Goal: Information Seeking & Learning: Compare options

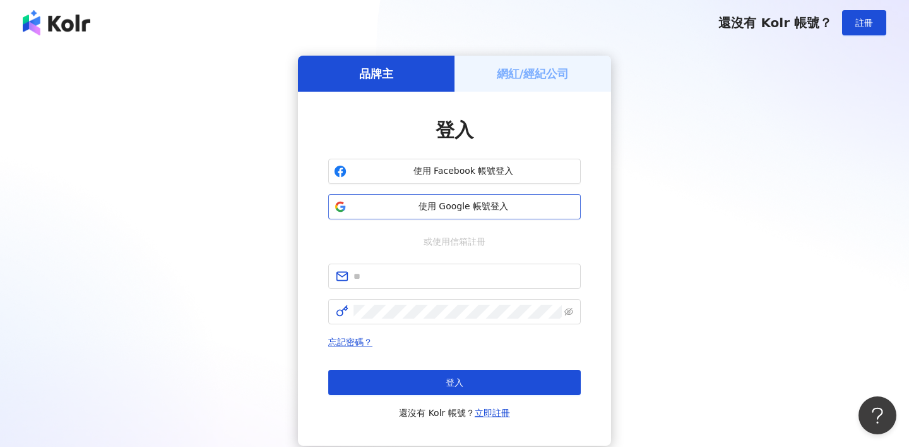
click at [476, 202] on span "使用 Google 帳號登入" at bounding box center [464, 206] width 224 height 13
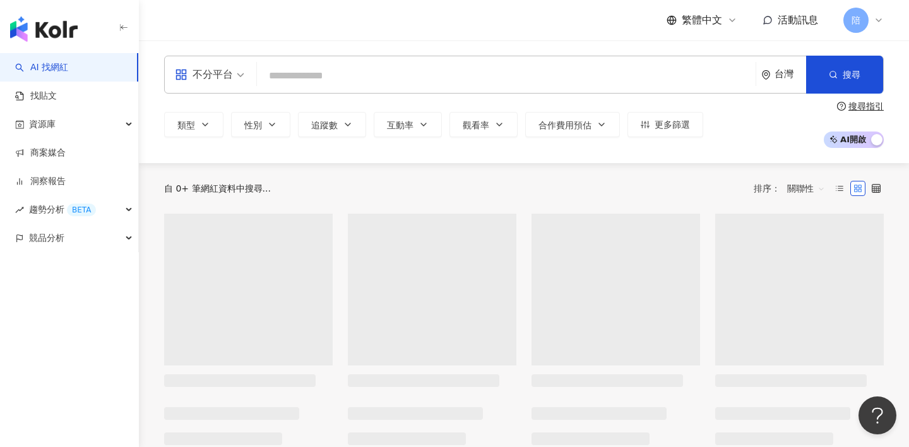
click at [218, 79] on div "不分平台" at bounding box center [204, 74] width 58 height 20
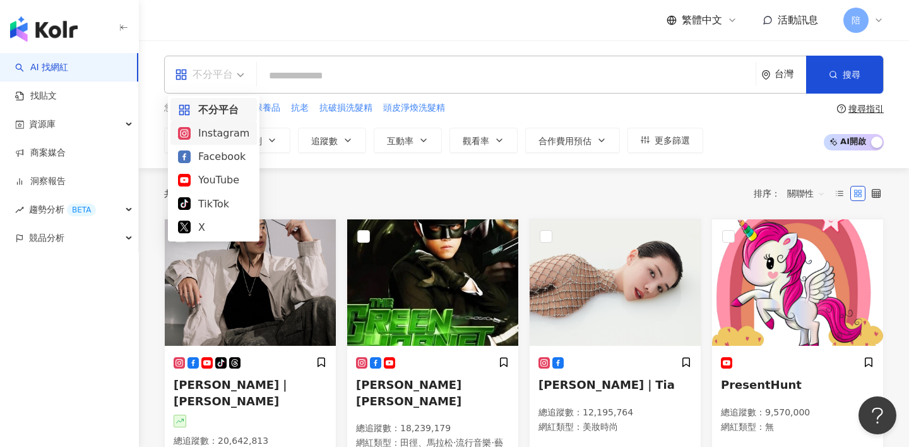
click at [222, 139] on div "Instagram" at bounding box center [213, 133] width 71 height 16
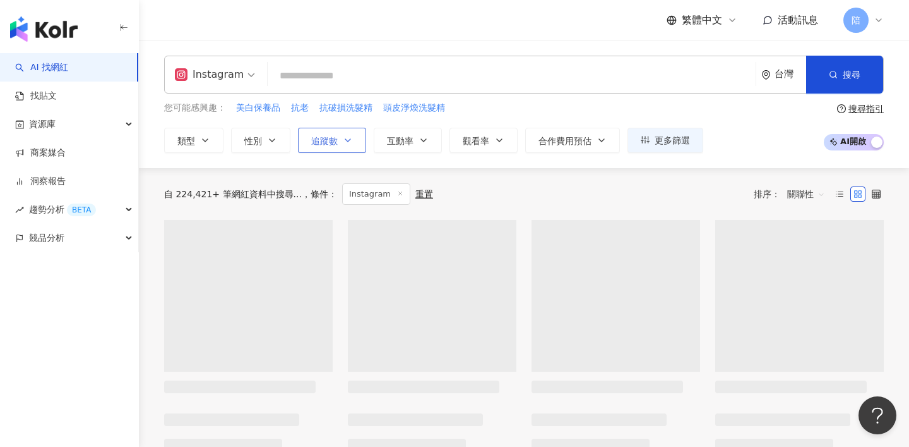
click at [352, 138] on icon "button" at bounding box center [348, 140] width 10 height 10
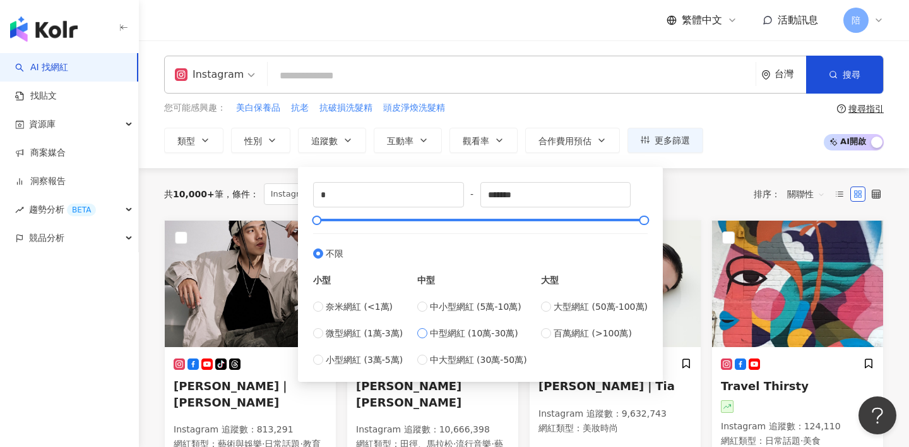
click at [480, 331] on span "中型網紅 (10萬-30萬)" at bounding box center [474, 333] width 88 height 14
type input "******"
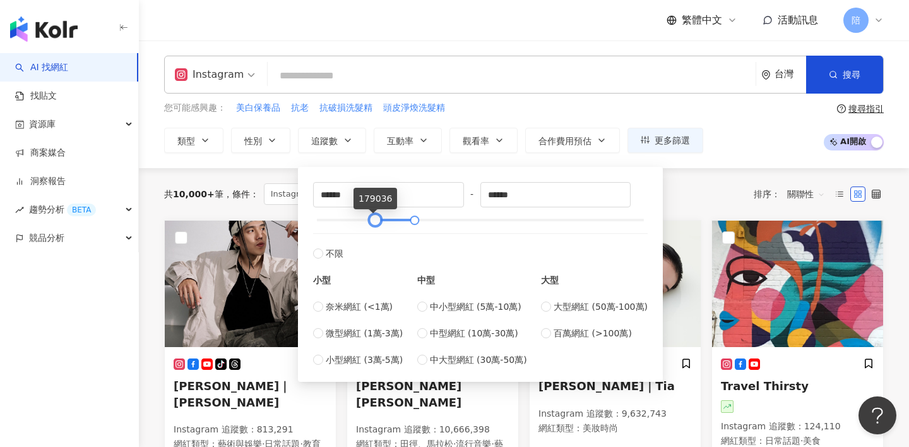
type input "******"
drag, startPoint x: 349, startPoint y: 220, endPoint x: 387, endPoint y: 220, distance: 37.9
click at [387, 220] on div at bounding box center [387, 220] width 7 height 7
click at [802, 179] on div "共 10,000+ 筆 條件 ： Instagram 重置 排序： 關聯性" at bounding box center [524, 194] width 720 height 52
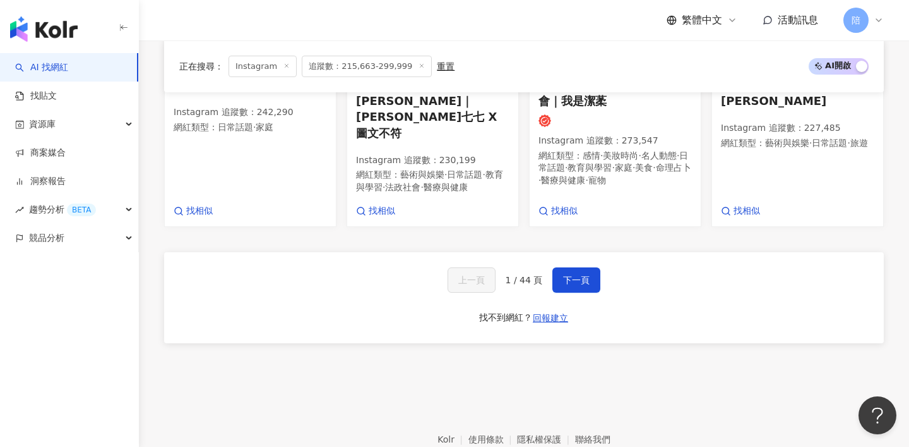
scroll to position [979, 0]
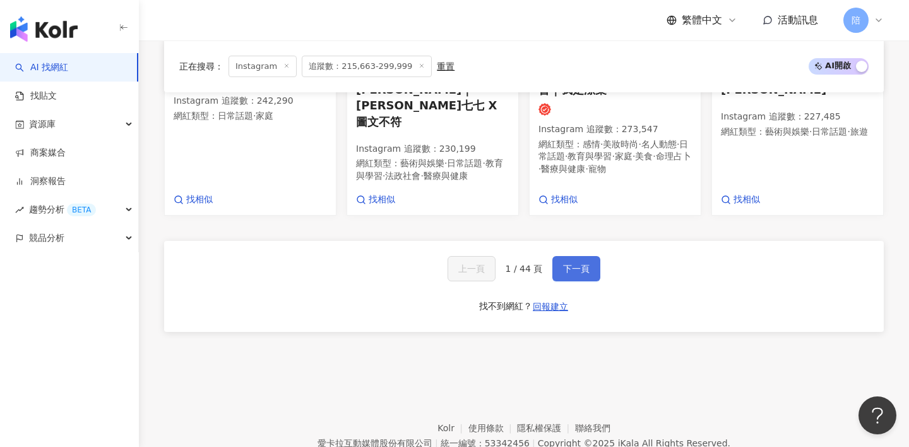
click at [567, 256] on button "下一頁" at bounding box center [577, 268] width 48 height 25
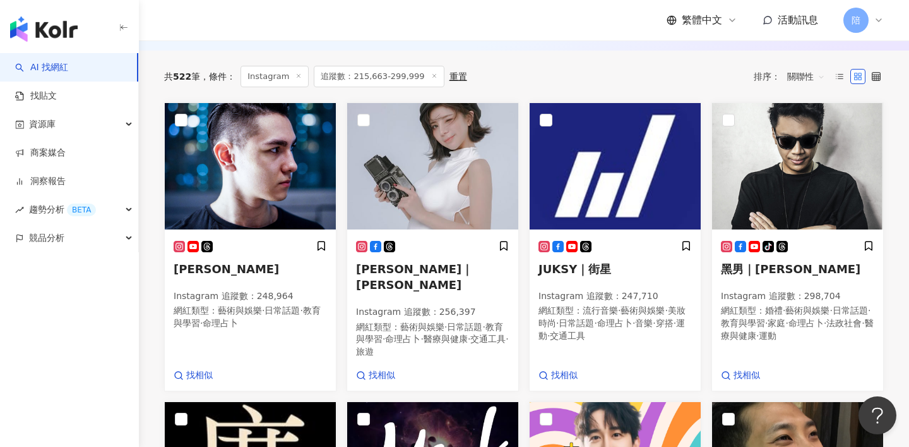
scroll to position [176, 0]
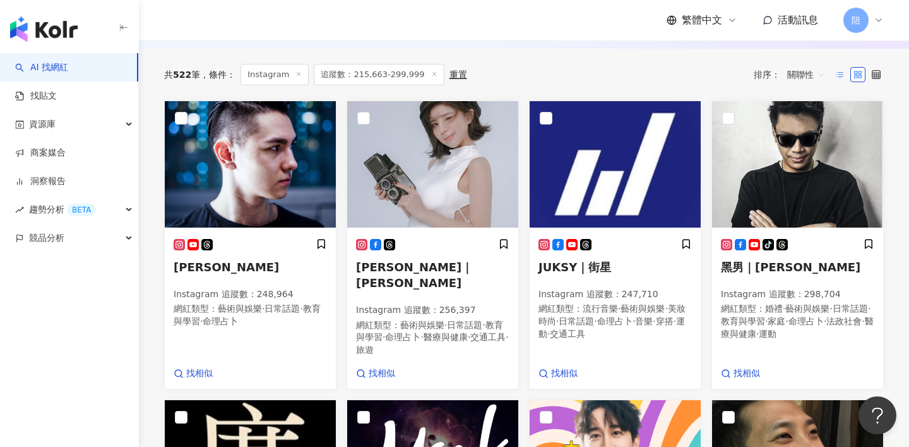
click at [837, 70] on icon at bounding box center [840, 74] width 9 height 9
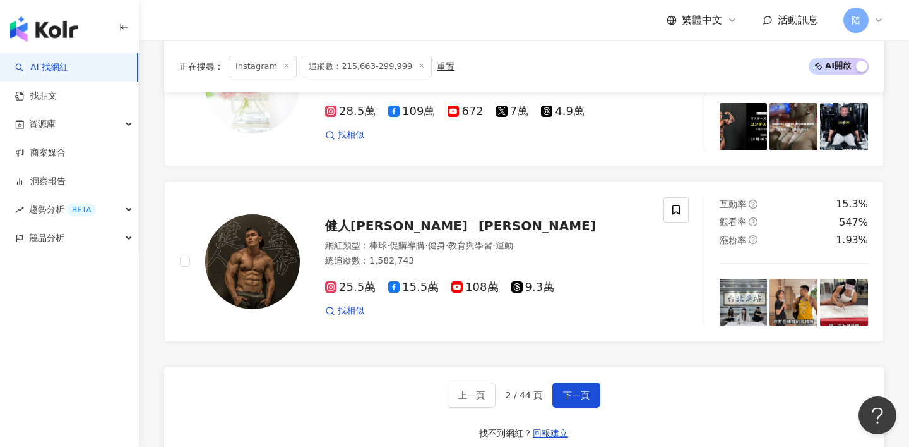
scroll to position [2142, 0]
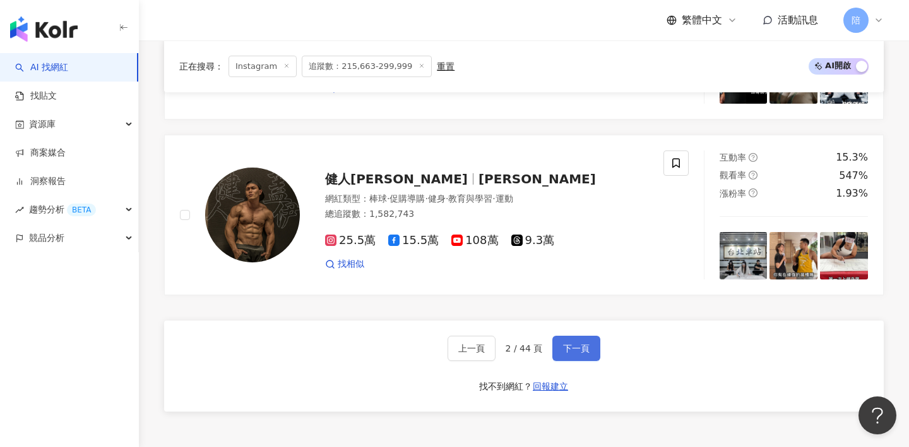
click at [584, 343] on span "下一頁" at bounding box center [576, 348] width 27 height 10
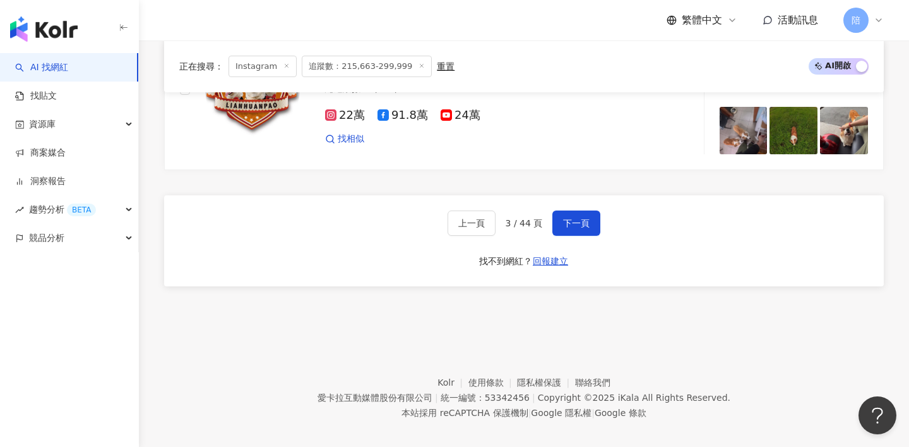
scroll to position [2209, 0]
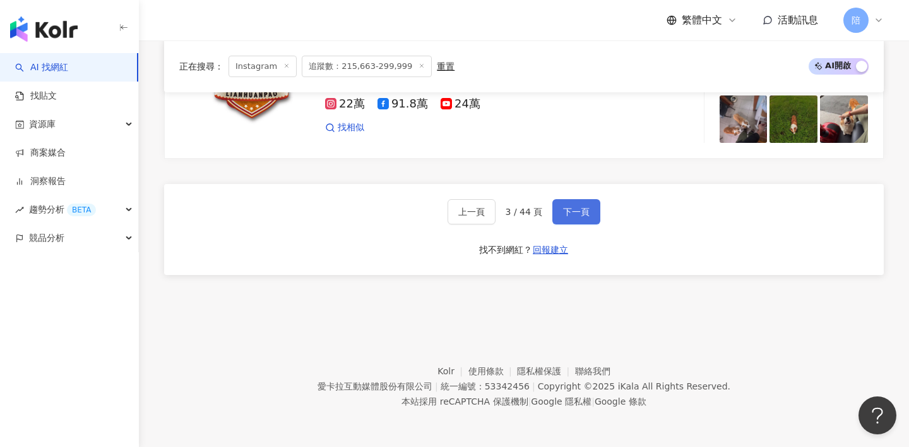
click at [587, 222] on button "下一頁" at bounding box center [577, 211] width 48 height 25
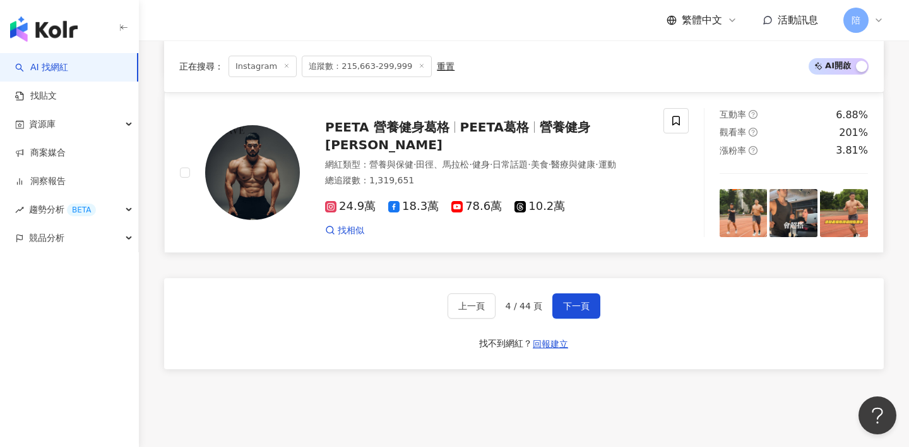
scroll to position [2181, 0]
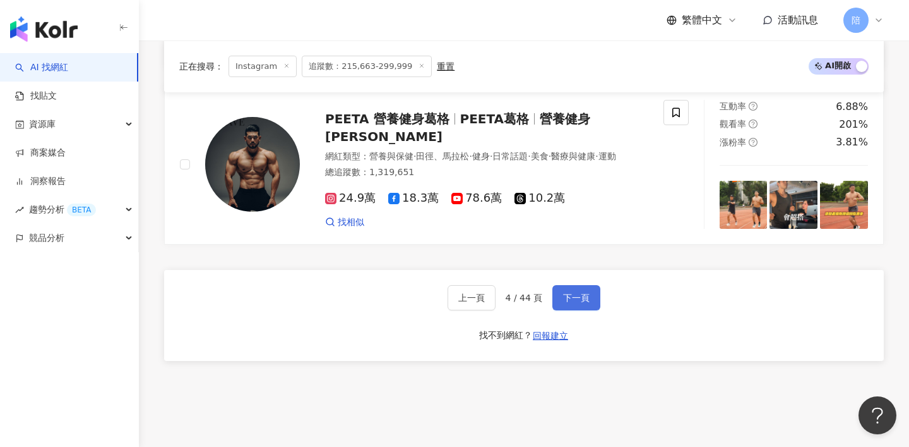
click at [568, 285] on button "下一頁" at bounding box center [577, 297] width 48 height 25
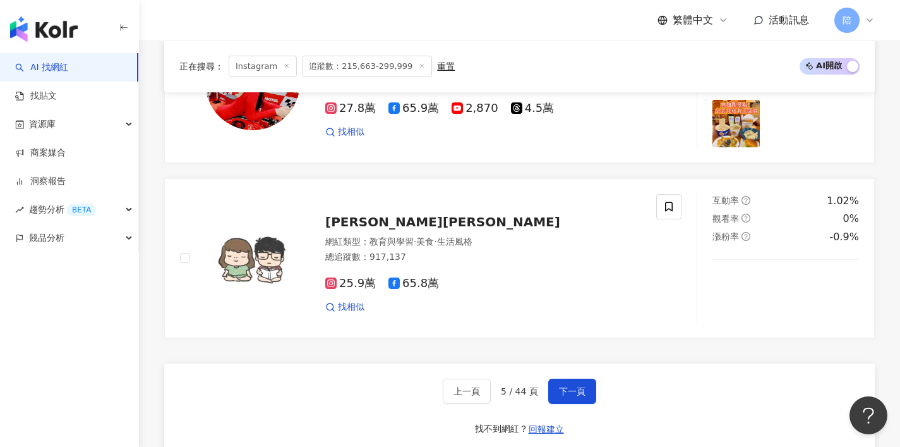
scroll to position [2032, 0]
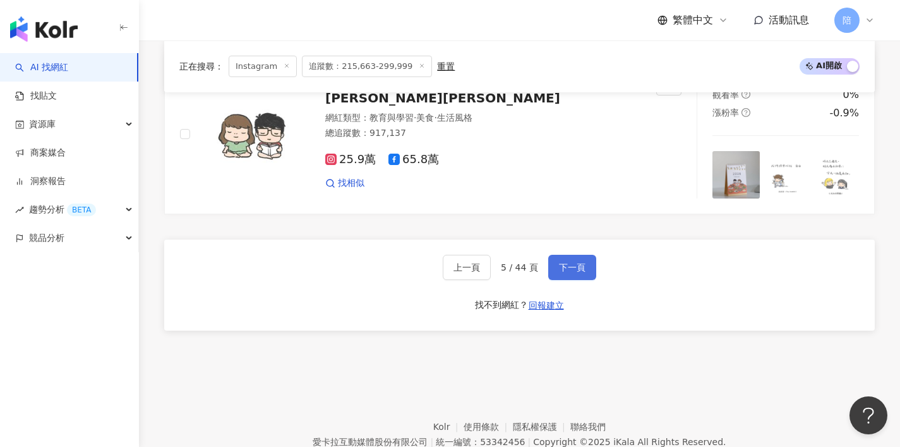
click at [565, 272] on span "下一頁" at bounding box center [572, 267] width 27 height 10
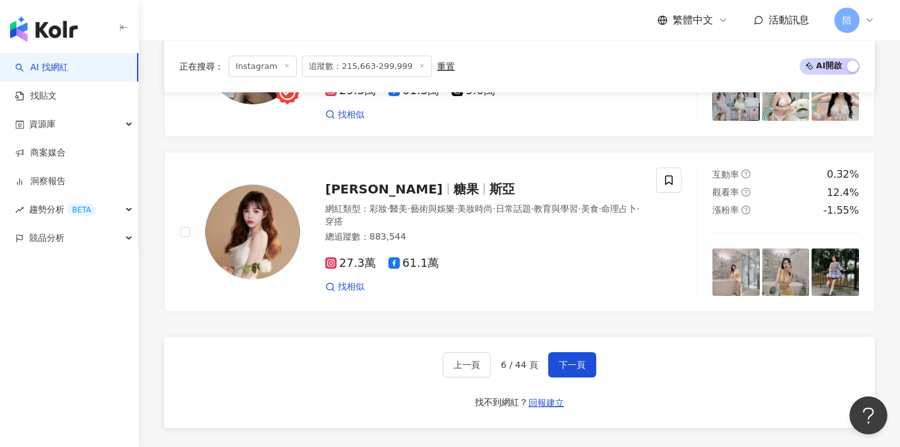
scroll to position [2200, 0]
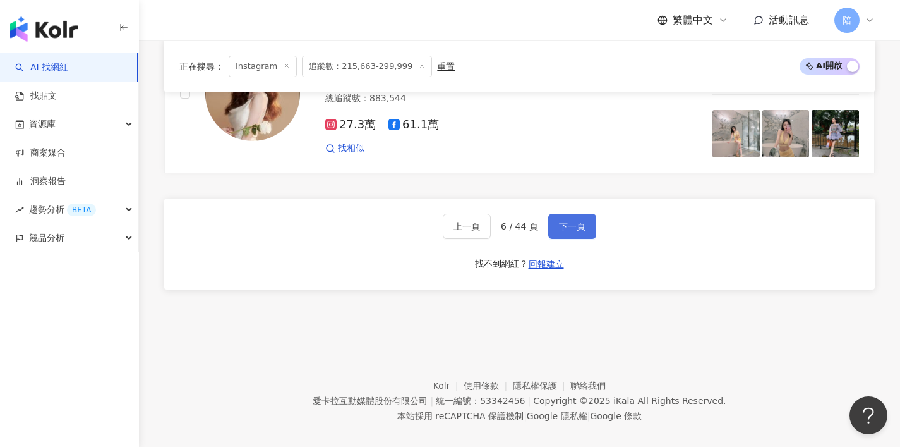
click at [582, 221] on span "下一頁" at bounding box center [572, 226] width 27 height 10
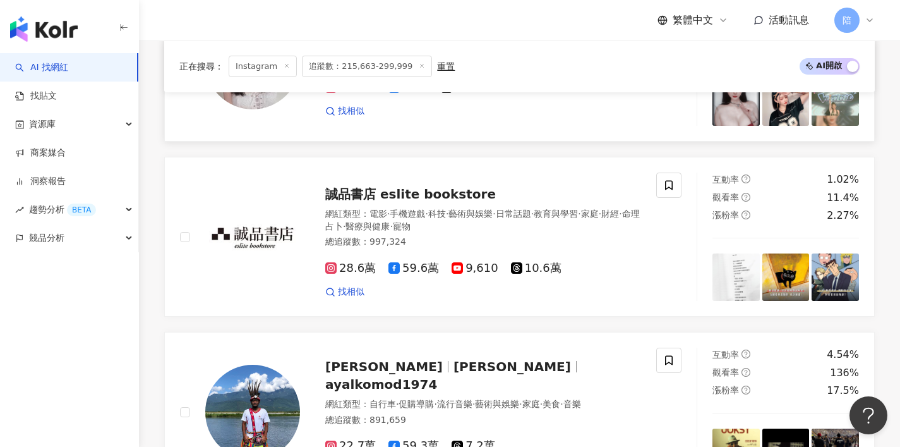
scroll to position [760, 0]
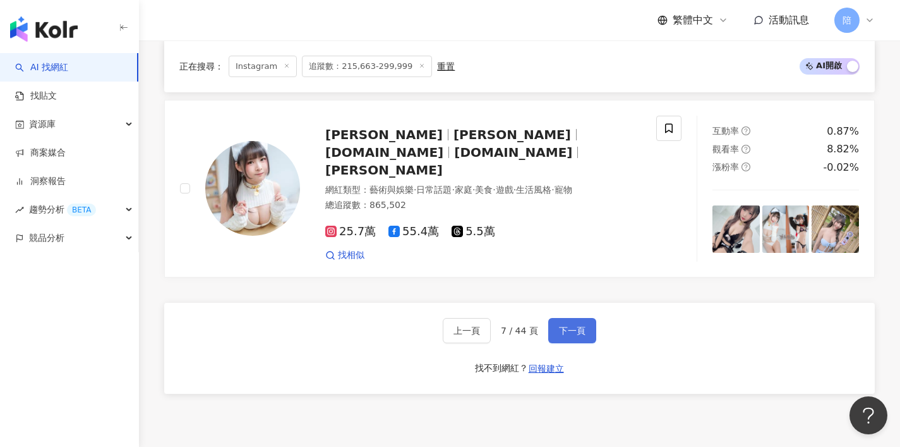
click at [555, 318] on button "下一頁" at bounding box center [572, 330] width 48 height 25
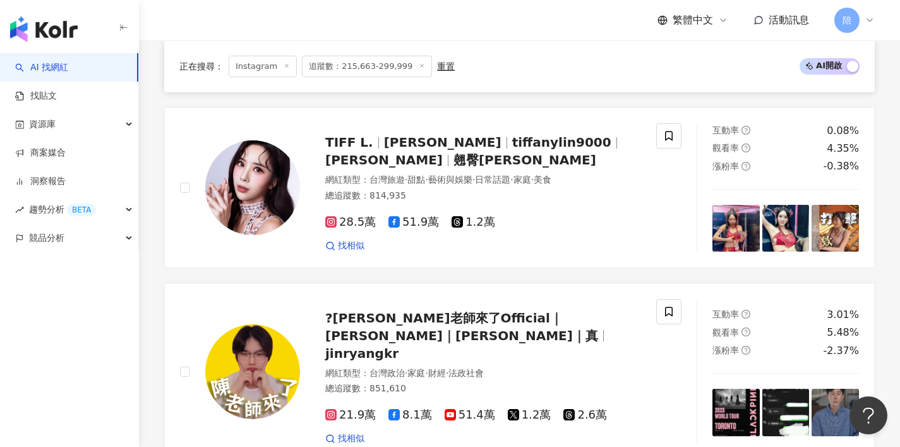
scroll to position [2049, 0]
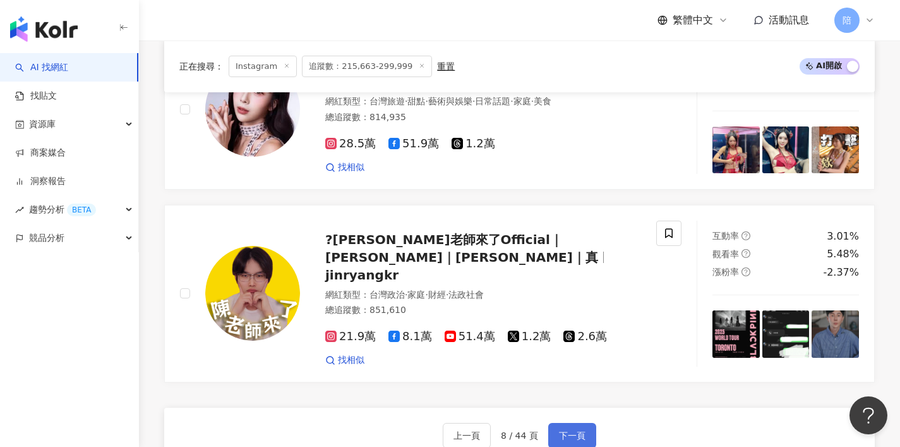
click at [559, 430] on span "下一頁" at bounding box center [572, 435] width 27 height 10
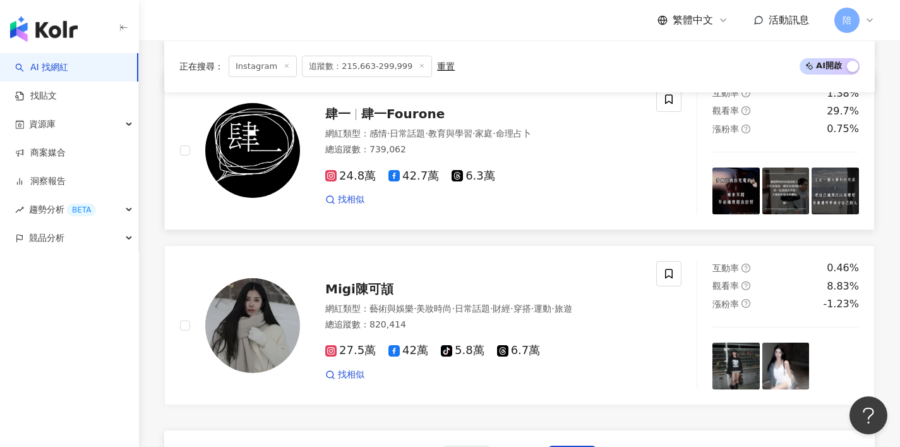
scroll to position [2063, 0]
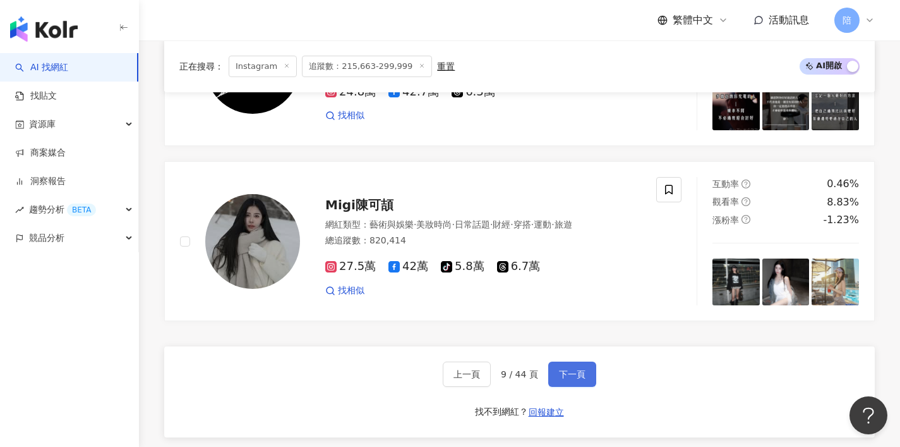
click at [567, 374] on span "下一頁" at bounding box center [572, 374] width 27 height 10
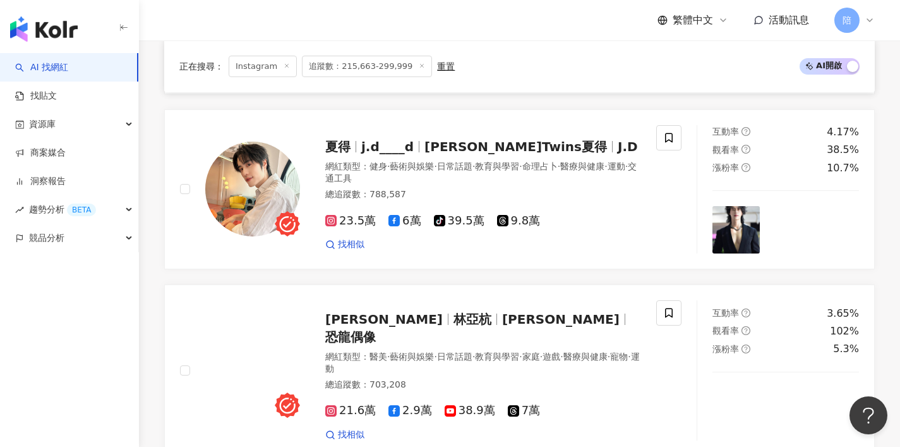
scroll to position [2200, 0]
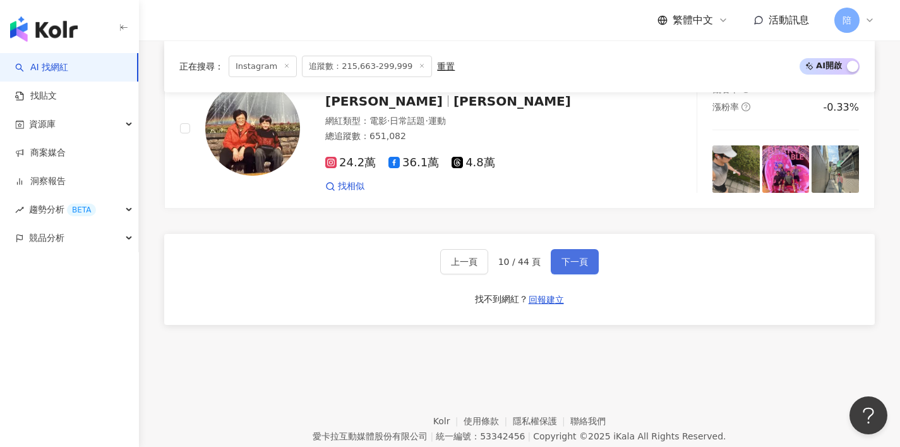
click at [577, 249] on button "下一頁" at bounding box center [575, 261] width 48 height 25
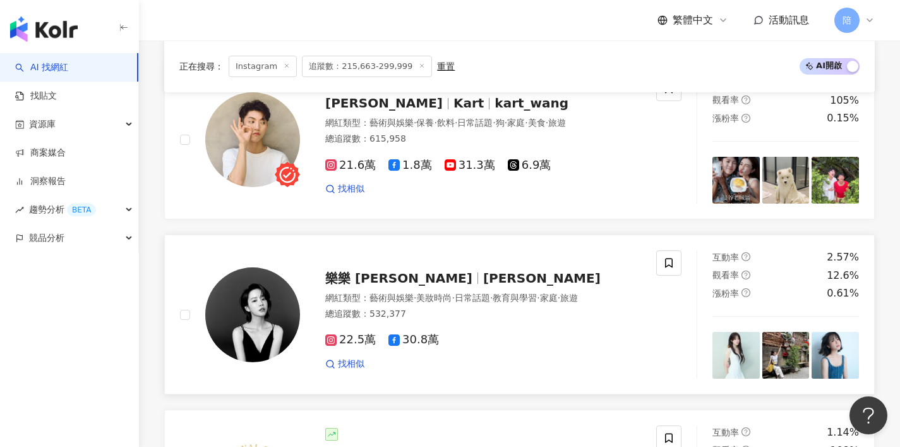
scroll to position [2212, 0]
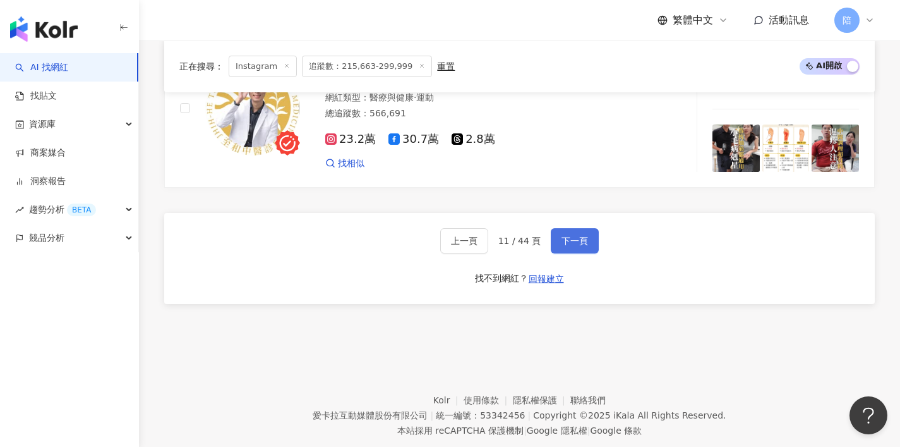
click at [567, 236] on span "下一頁" at bounding box center [574, 241] width 27 height 10
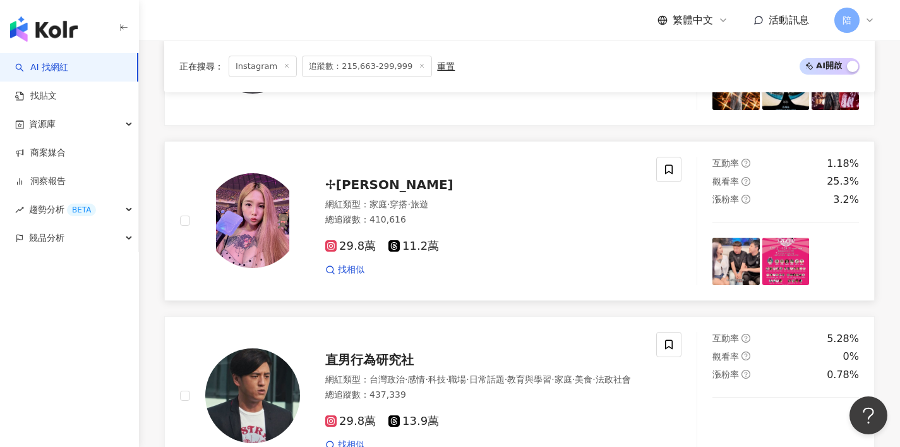
scroll to position [2200, 0]
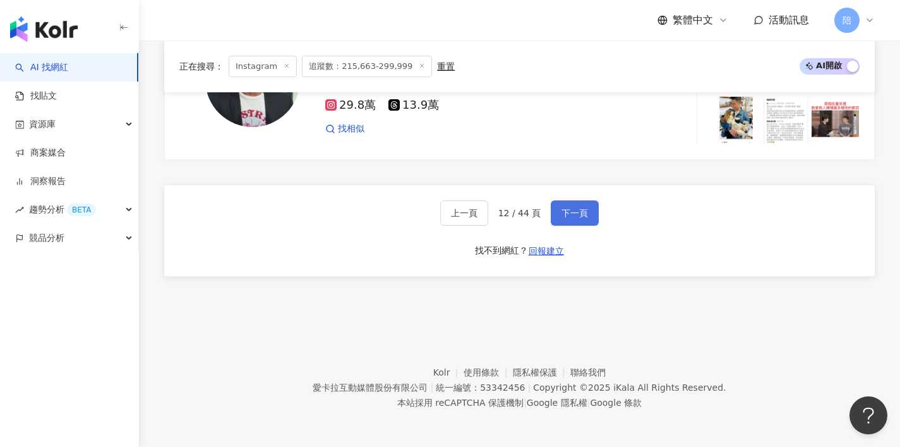
click at [562, 211] on span "下一頁" at bounding box center [574, 213] width 27 height 10
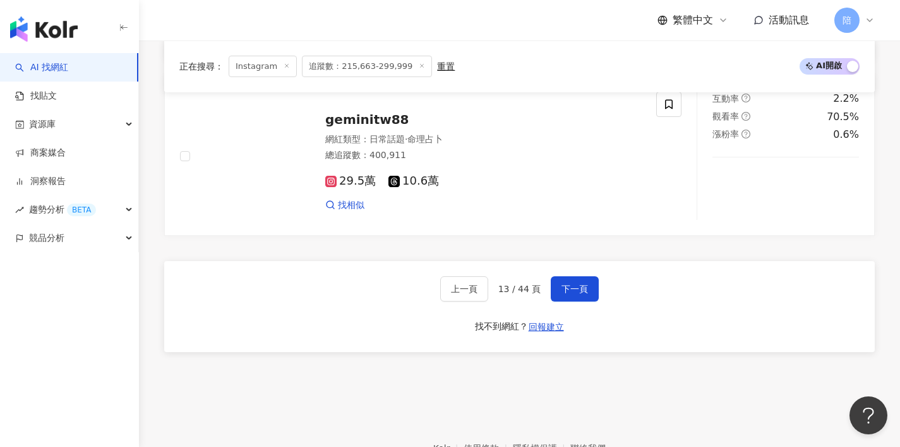
scroll to position [2217, 0]
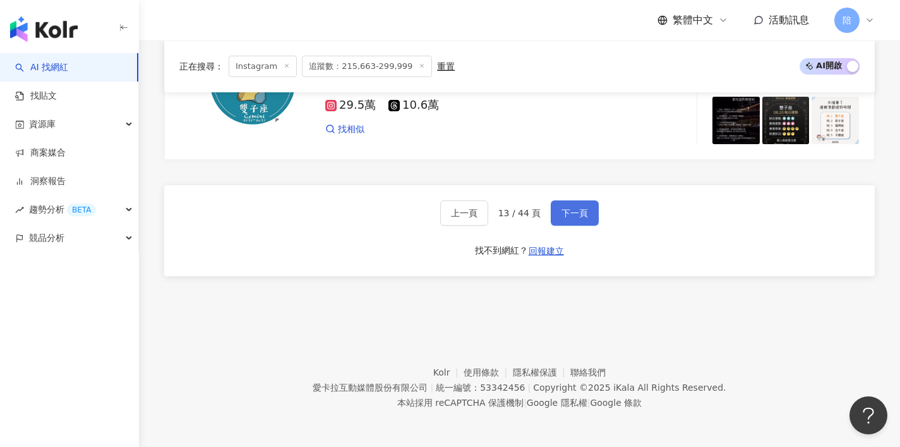
click at [572, 203] on button "下一頁" at bounding box center [575, 212] width 48 height 25
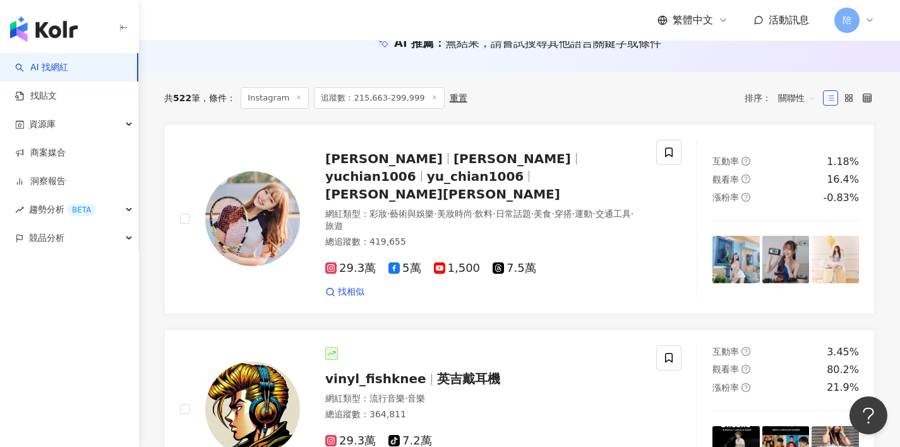
scroll to position [164, 0]
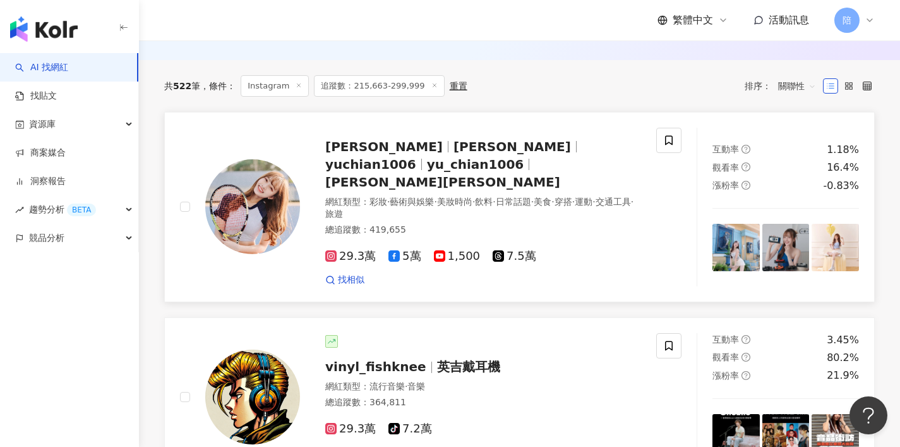
click at [450, 157] on div "[PERSON_NAME] [PERSON_NAME] yuchian1006 yu_chian1006 [PERSON_NAME][PERSON_NAME]" at bounding box center [483, 164] width 316 height 53
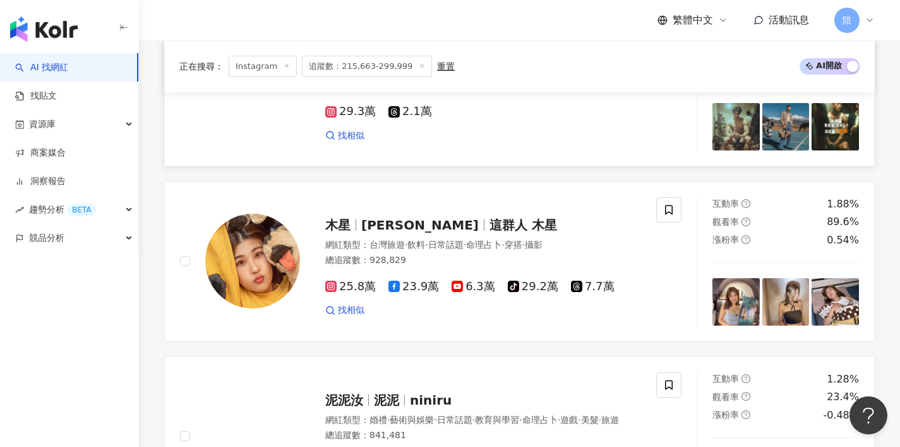
scroll to position [898, 0]
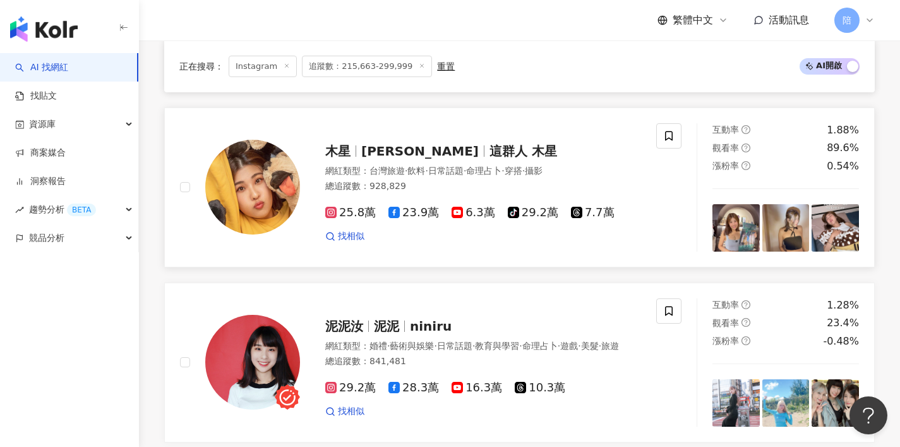
click at [465, 142] on div "[PERSON_NAME] 這群人 木星" at bounding box center [483, 151] width 316 height 18
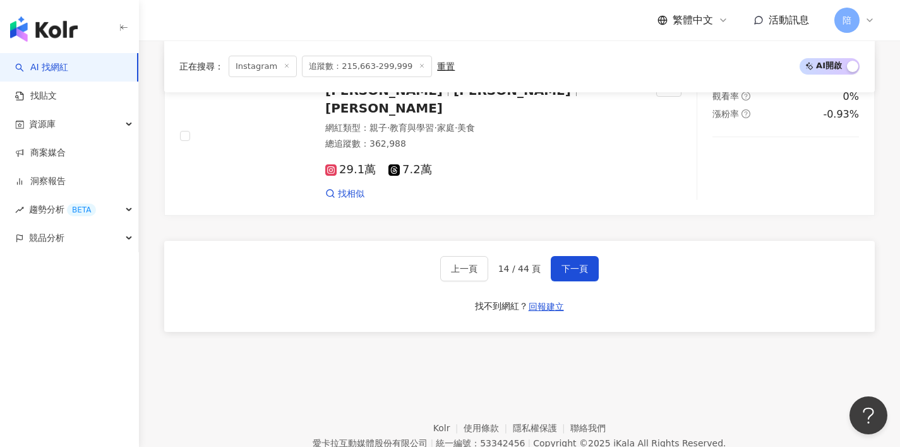
scroll to position [2187, 0]
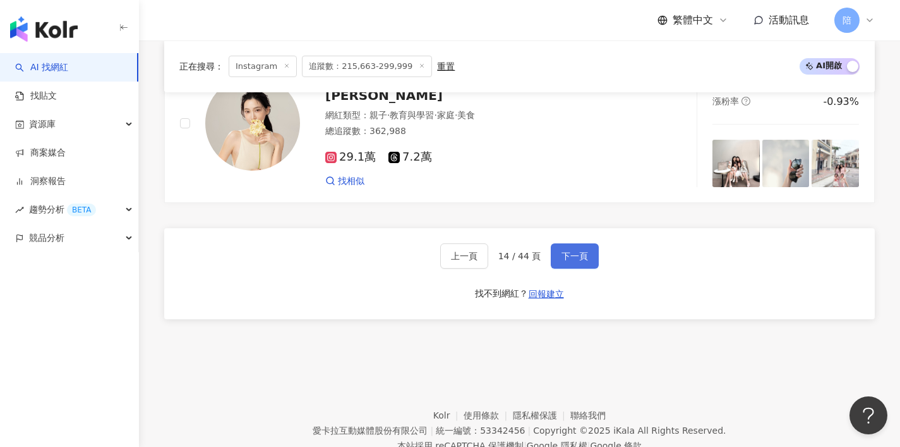
click at [586, 243] on button "下一頁" at bounding box center [575, 255] width 48 height 25
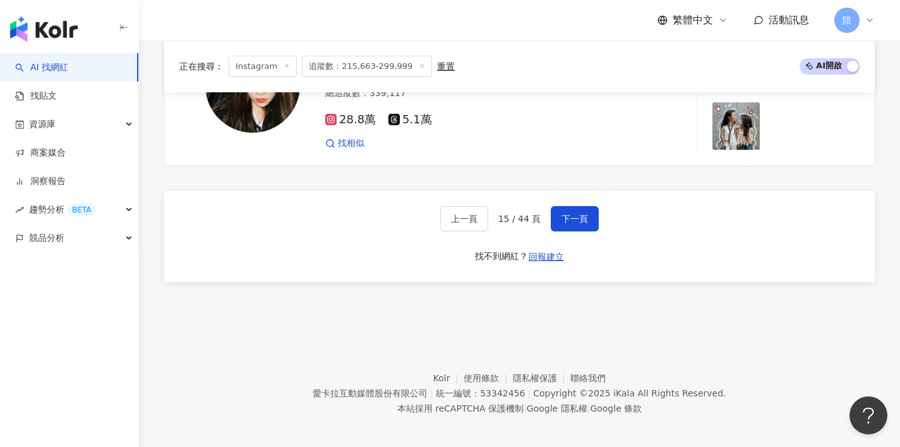
scroll to position [2200, 0]
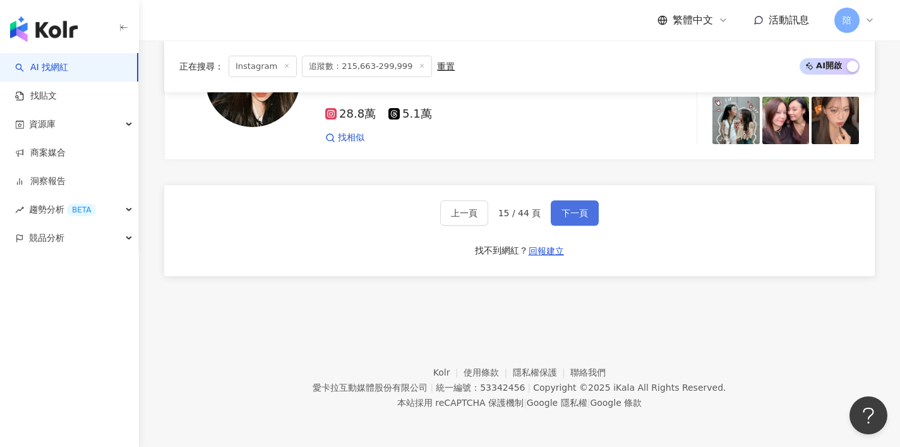
click at [562, 203] on button "下一頁" at bounding box center [575, 212] width 48 height 25
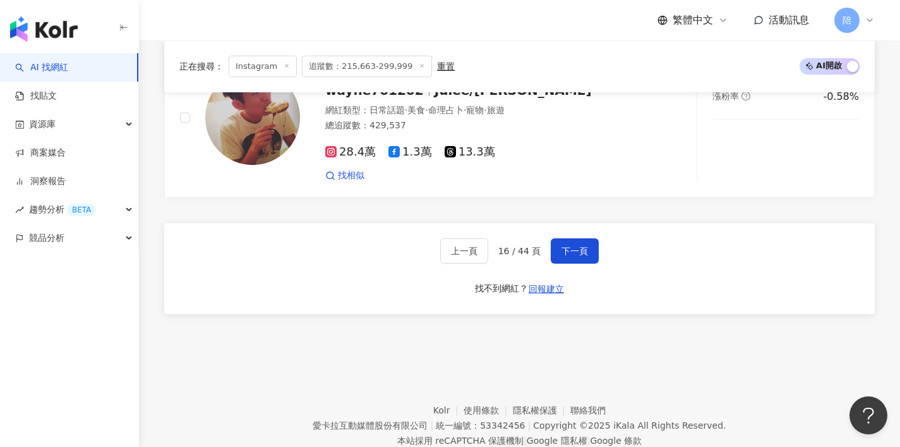
scroll to position [2299, 0]
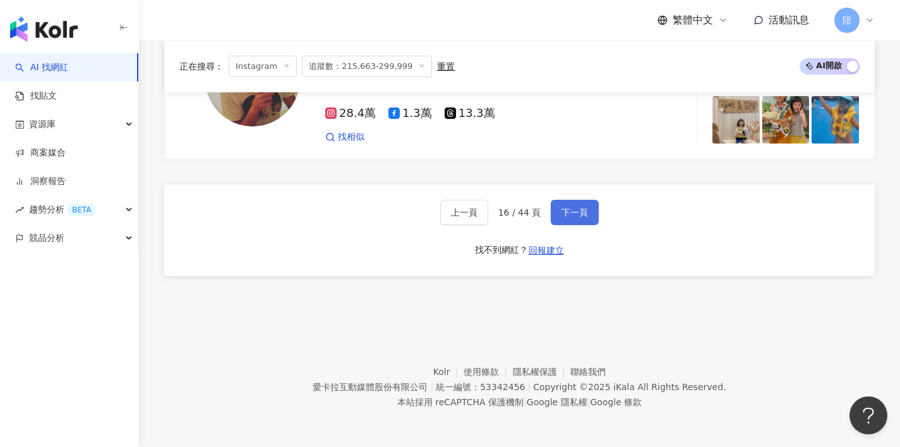
click at [579, 216] on span "下一頁" at bounding box center [574, 212] width 27 height 10
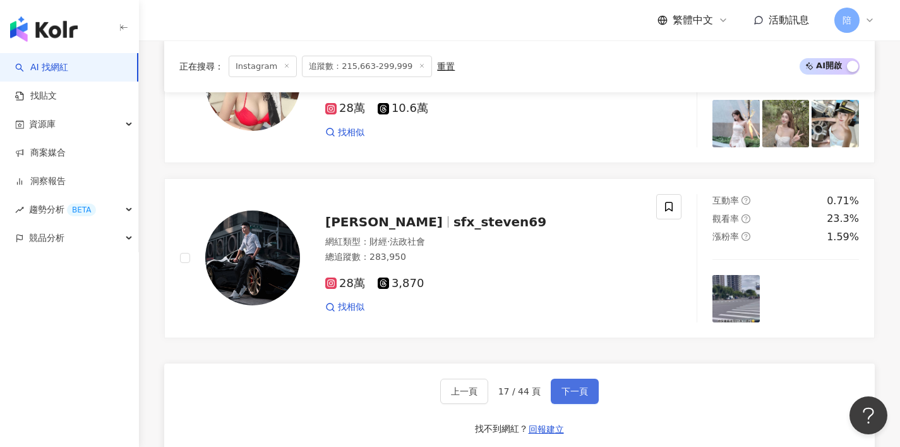
scroll to position [2164, 0]
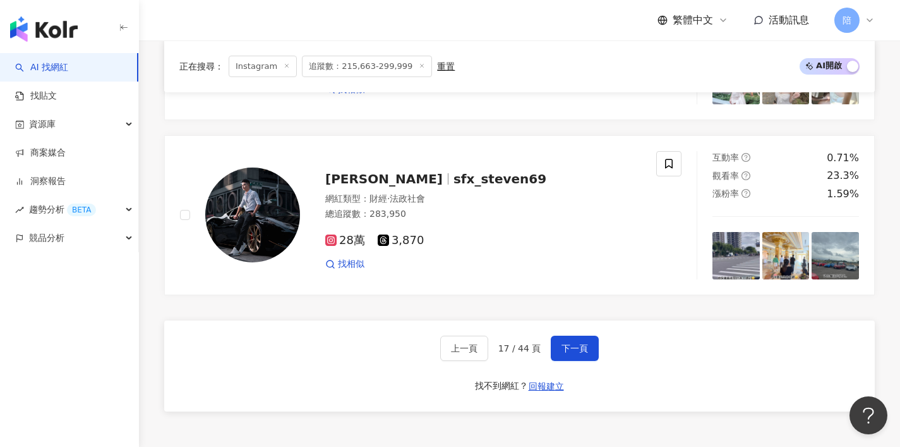
click at [585, 361] on div "上一頁 17 / 44 頁 下一頁 找不到網紅？ 回報建立" at bounding box center [519, 365] width 711 height 91
click at [592, 357] on button "下一頁" at bounding box center [575, 347] width 48 height 25
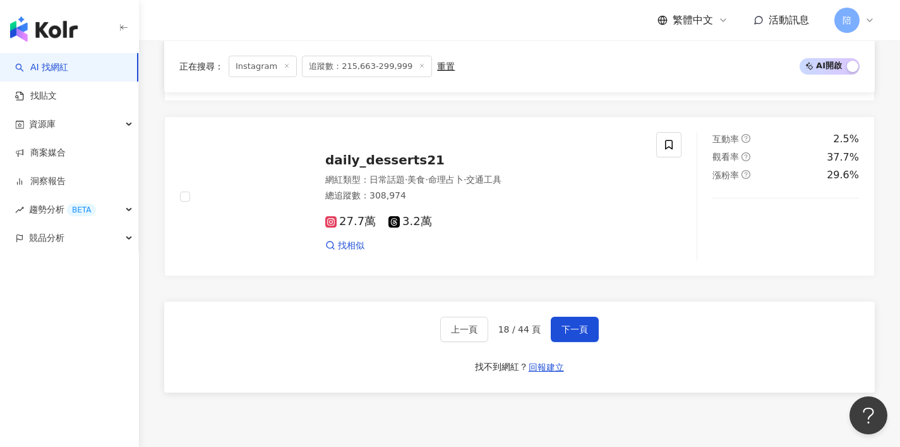
scroll to position [2079, 0]
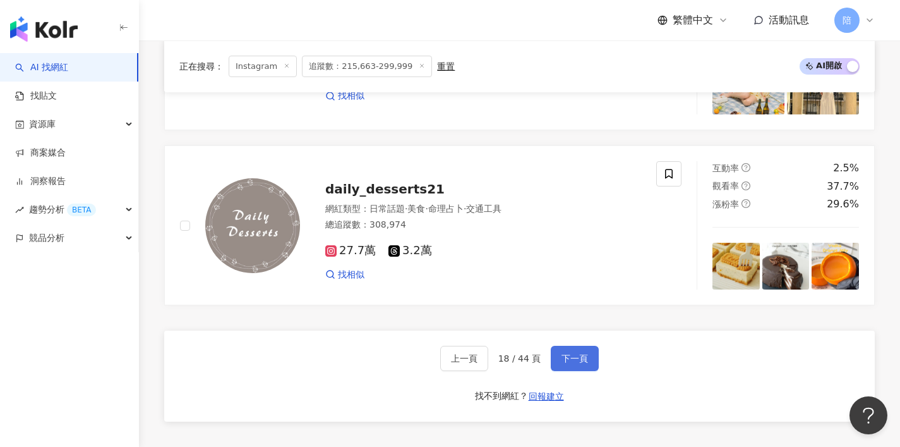
click at [581, 358] on span "下一頁" at bounding box center [574, 358] width 27 height 10
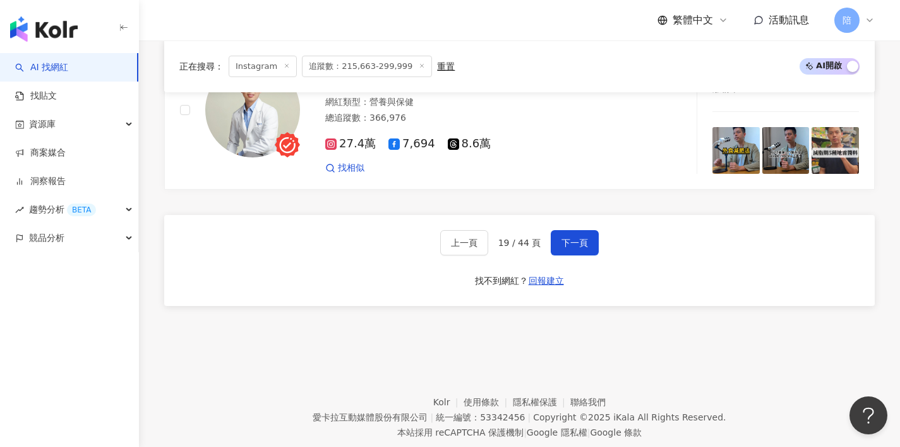
scroll to position [2312, 0]
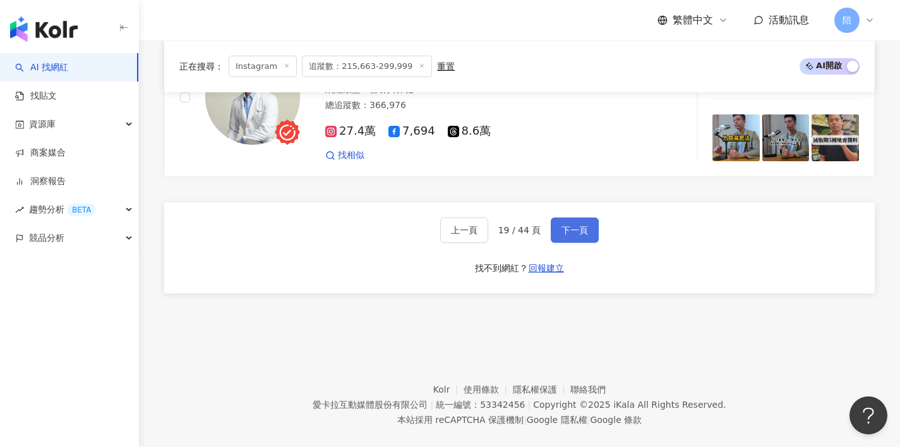
click at [579, 225] on span "下一頁" at bounding box center [574, 230] width 27 height 10
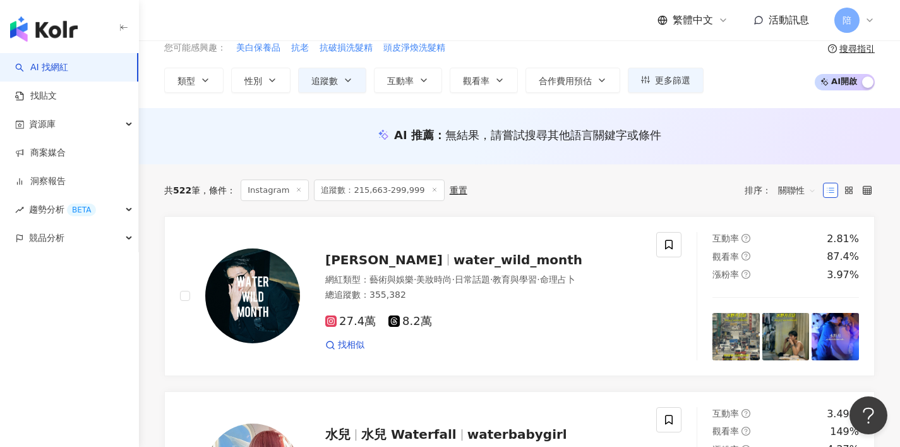
scroll to position [170, 0]
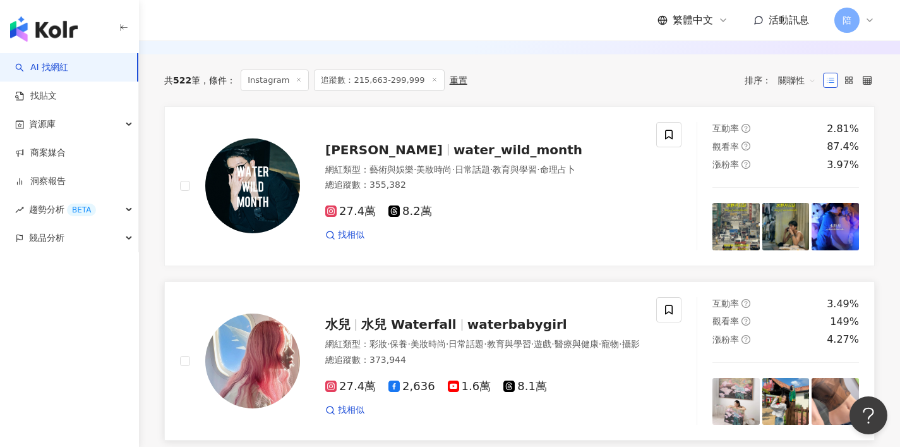
click at [472, 316] on span "waterbabygirl" at bounding box center [517, 323] width 100 height 15
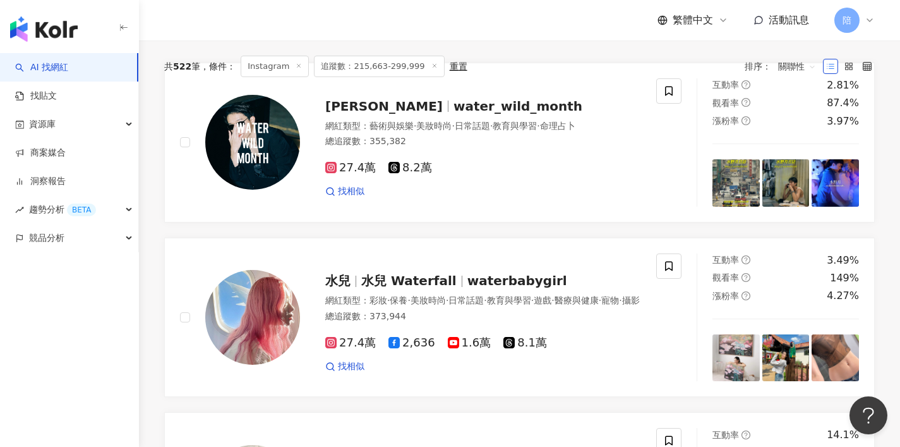
scroll to position [0, 0]
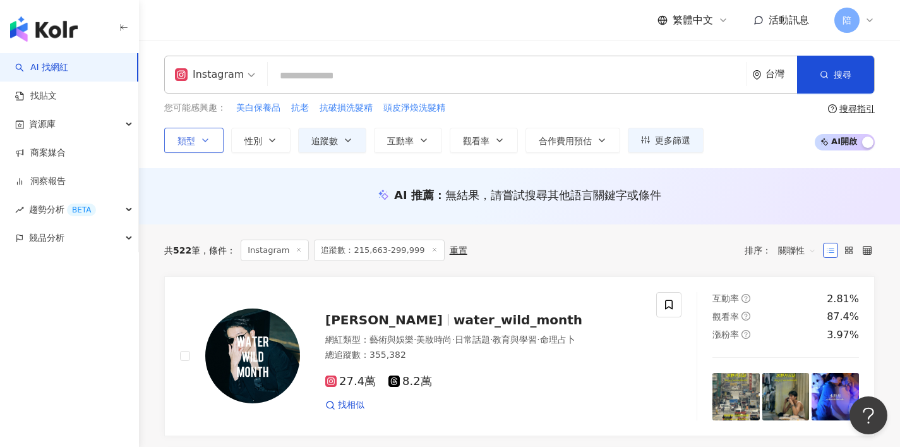
click at [189, 139] on span "類型" at bounding box center [186, 141] width 18 height 10
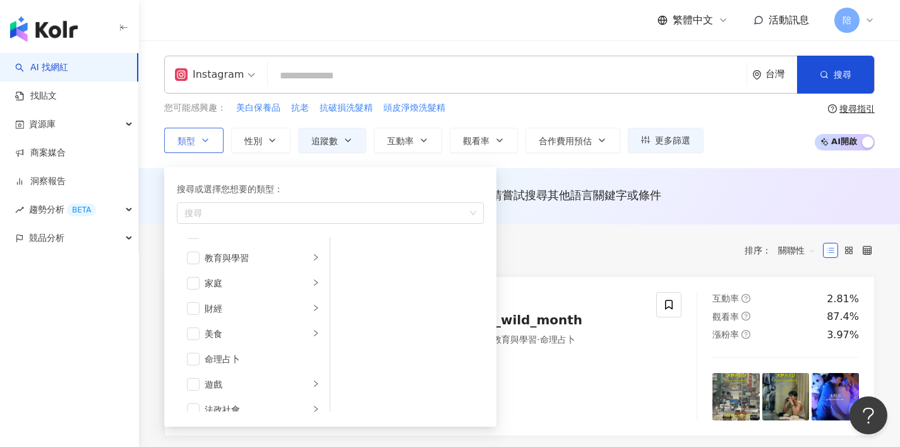
scroll to position [141, 0]
click at [195, 289] on span "button" at bounding box center [193, 288] width 13 height 13
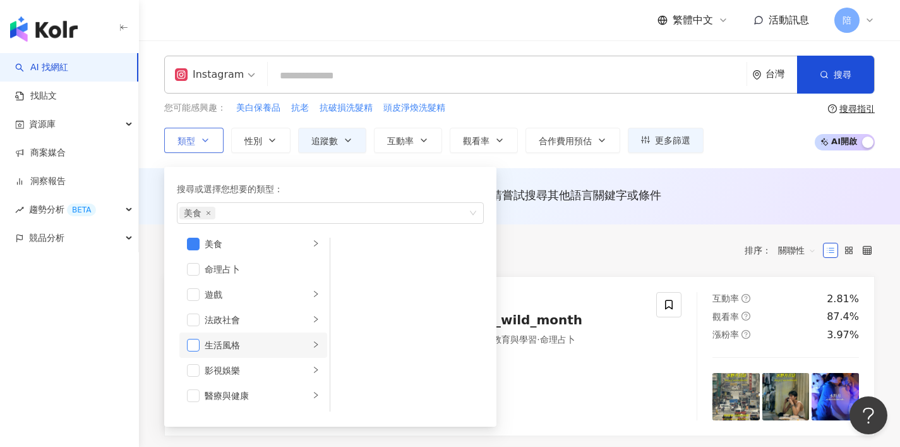
click at [196, 347] on span "button" at bounding box center [193, 345] width 13 height 13
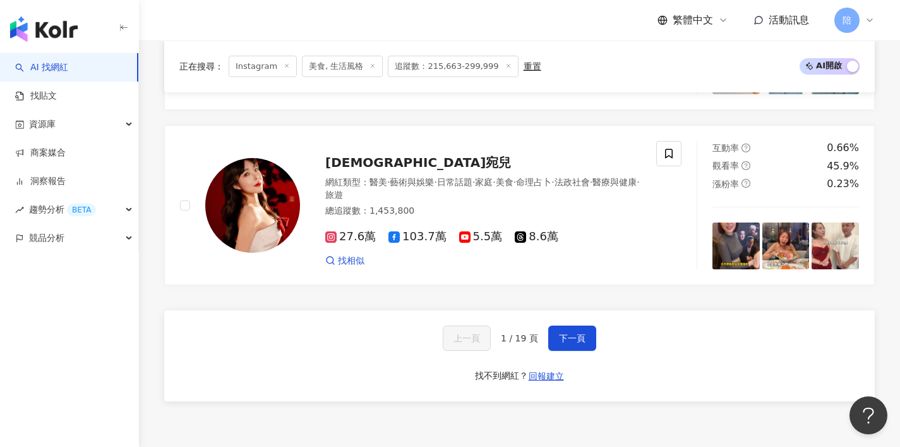
scroll to position [2139, 0]
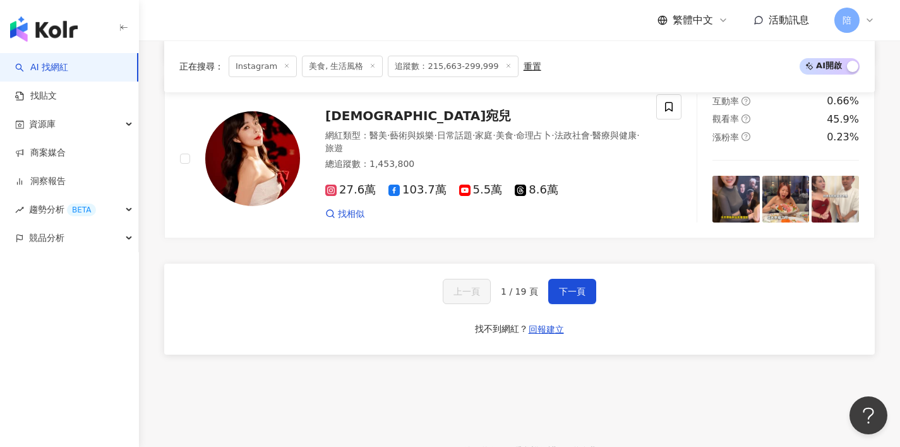
click at [122, 304] on div "AI 找網紅 找貼文 資源庫 商案媒合 洞察報告 趨勢分析 BETA 競品分析" at bounding box center [69, 249] width 139 height 393
click at [560, 279] on button "下一頁" at bounding box center [572, 291] width 48 height 25
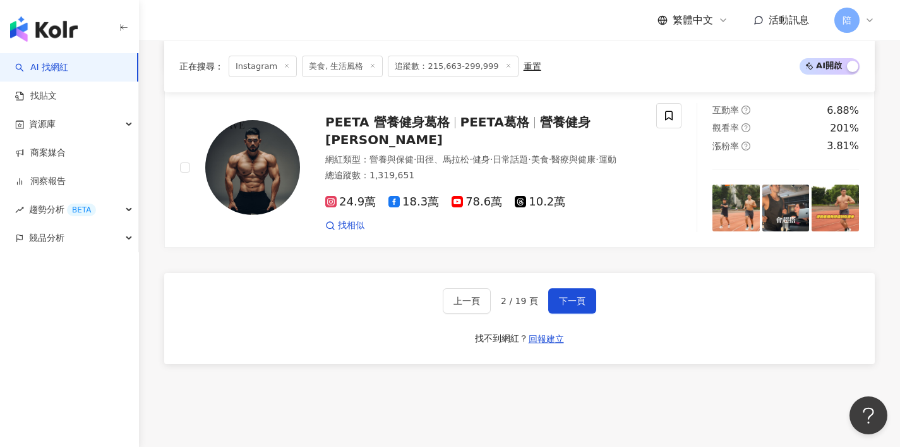
scroll to position [2253, 0]
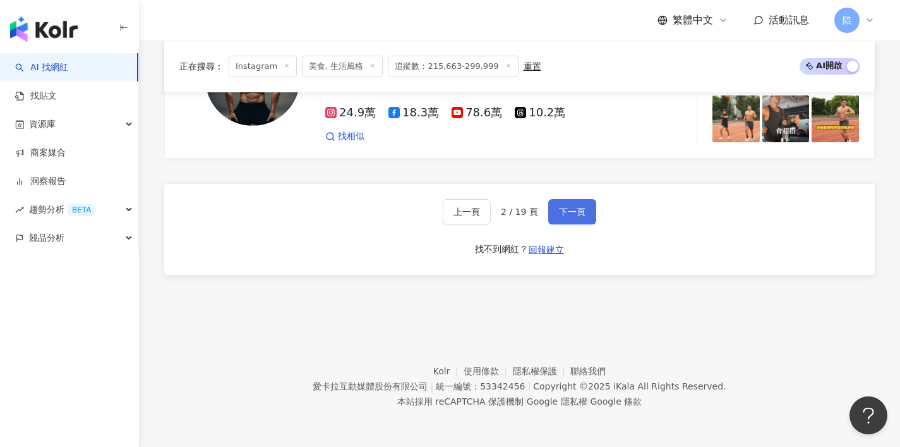
click at [555, 215] on button "下一頁" at bounding box center [572, 211] width 48 height 25
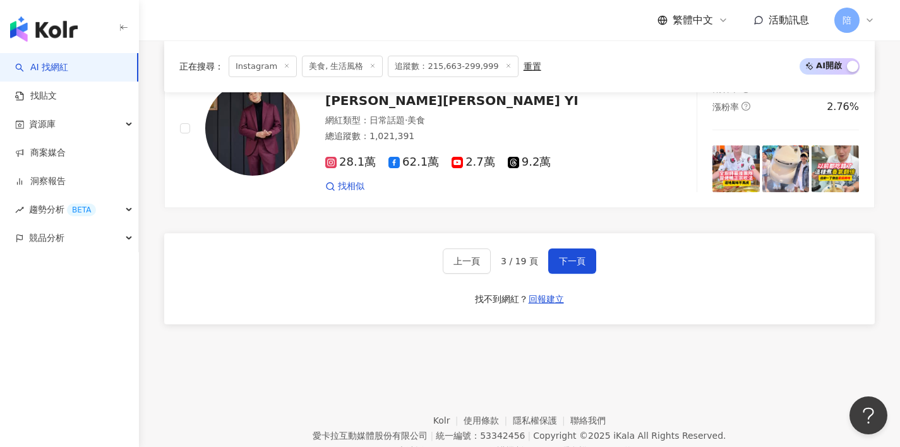
scroll to position [2224, 0]
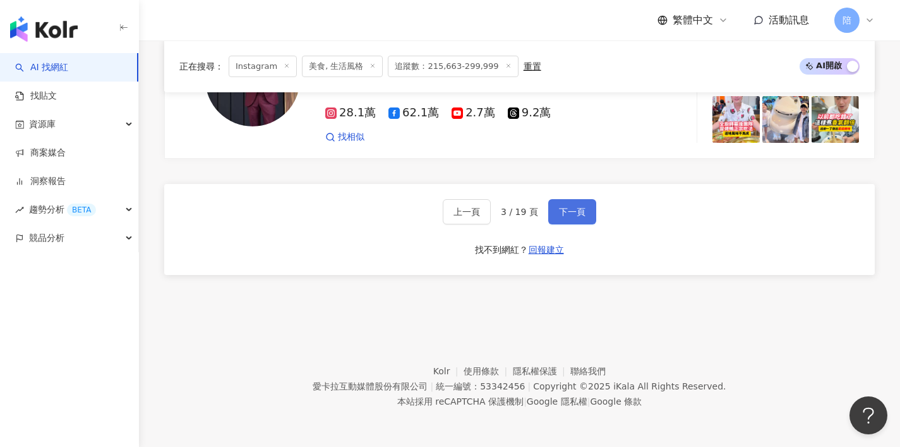
click at [579, 207] on span "下一頁" at bounding box center [572, 212] width 27 height 10
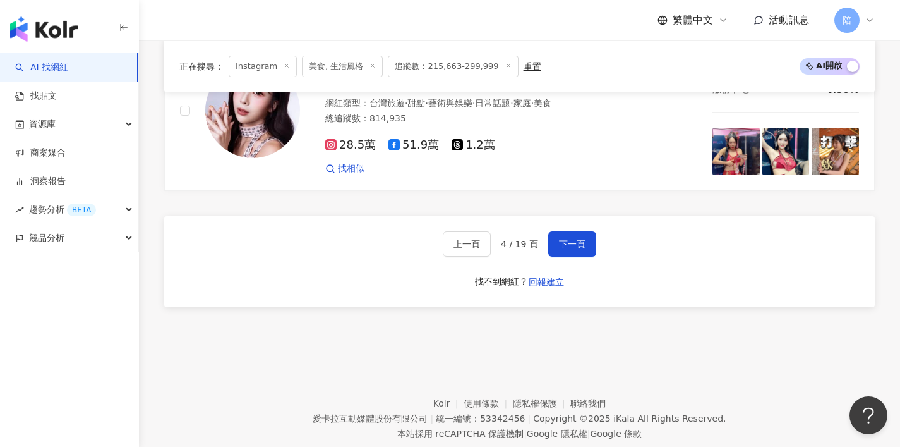
scroll to position [2195, 0]
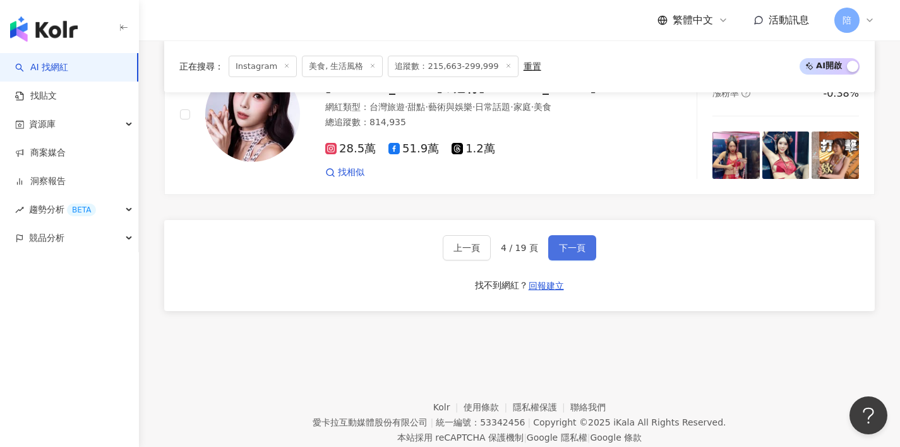
click at [556, 235] on button "下一頁" at bounding box center [572, 247] width 48 height 25
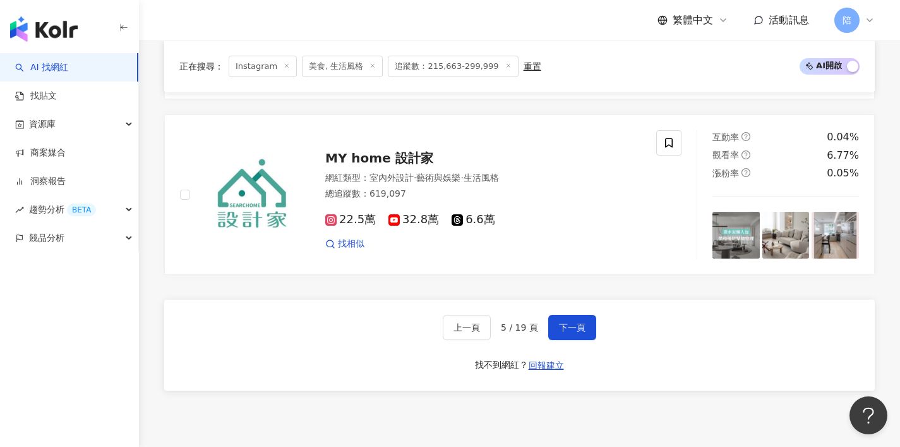
scroll to position [2191, 0]
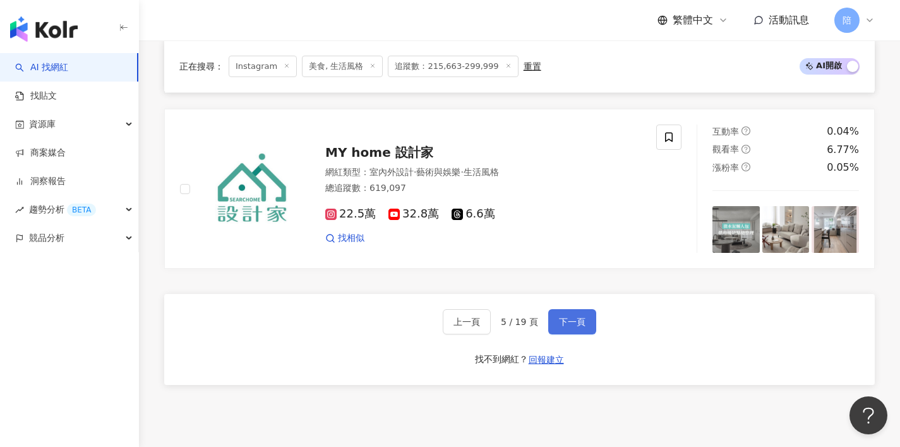
click at [568, 316] on span "下一頁" at bounding box center [572, 321] width 27 height 10
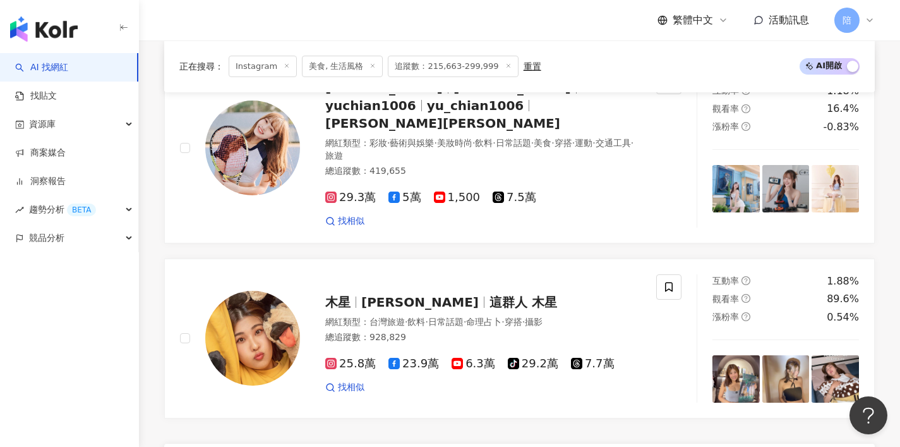
scroll to position [2115, 0]
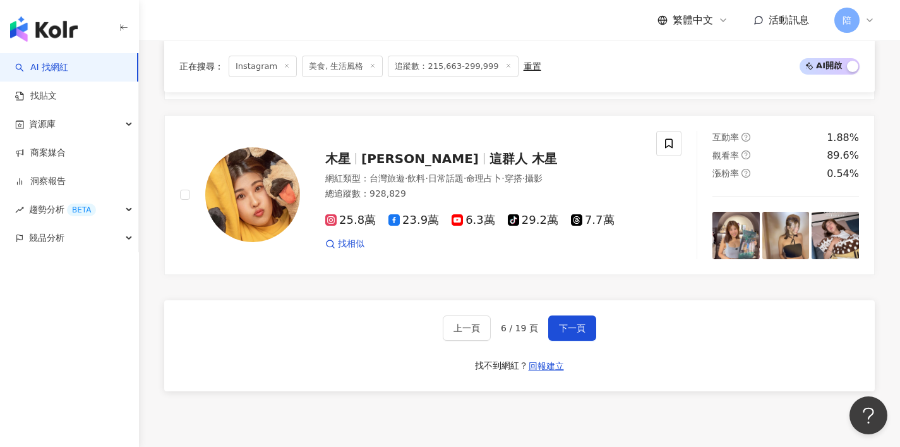
click at [599, 303] on div "上一頁 6 / 19 頁 下一頁 找不到網紅？ 回報建立" at bounding box center [519, 345] width 711 height 91
click at [585, 315] on button "下一頁" at bounding box center [572, 327] width 48 height 25
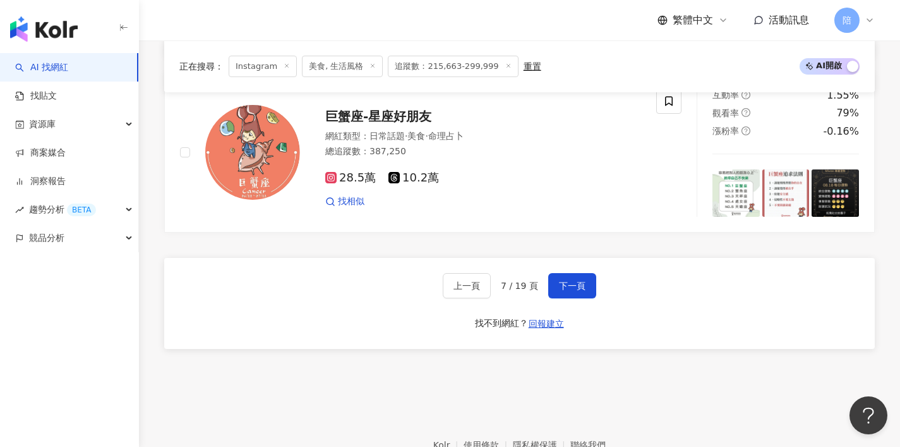
scroll to position [2169, 0]
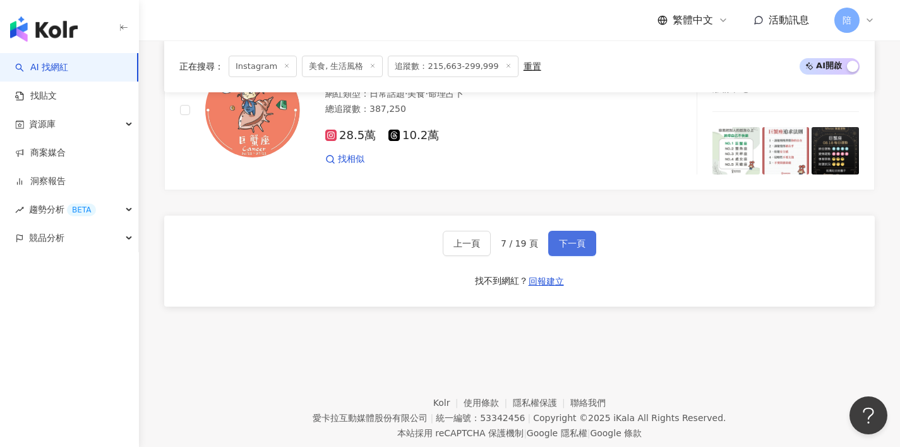
click at [585, 235] on button "下一頁" at bounding box center [572, 243] width 48 height 25
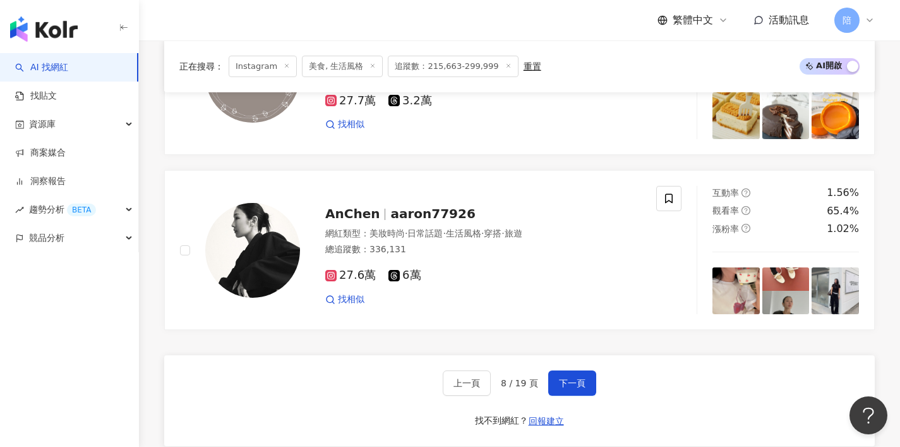
scroll to position [2172, 0]
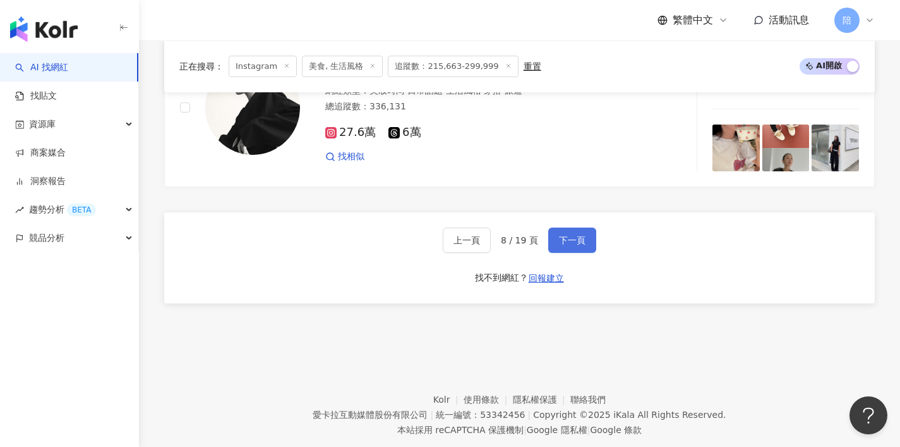
click at [565, 244] on button "下一頁" at bounding box center [572, 239] width 48 height 25
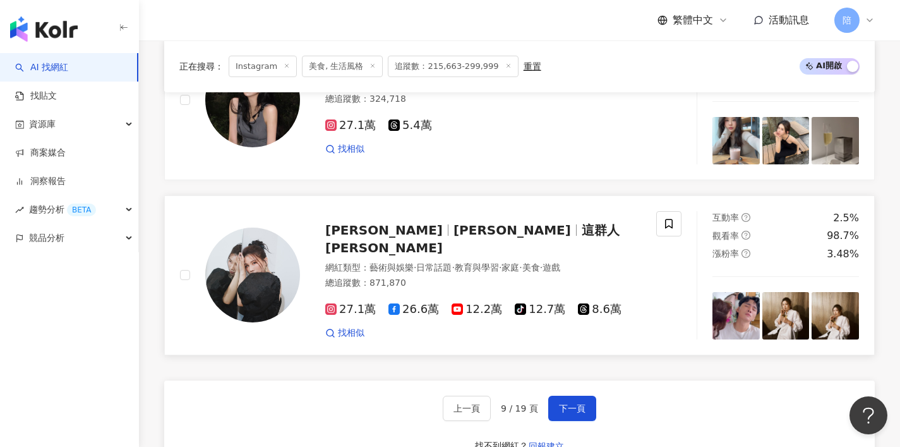
scroll to position [2041, 0]
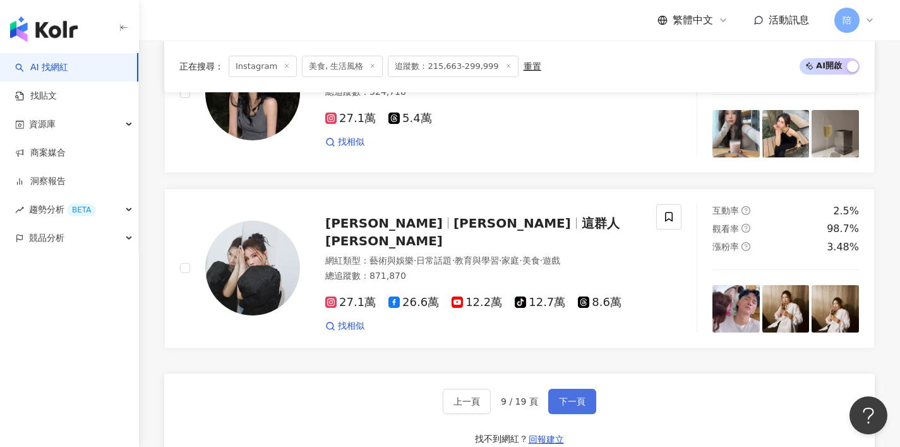
click at [582, 396] on span "下一頁" at bounding box center [572, 401] width 27 height 10
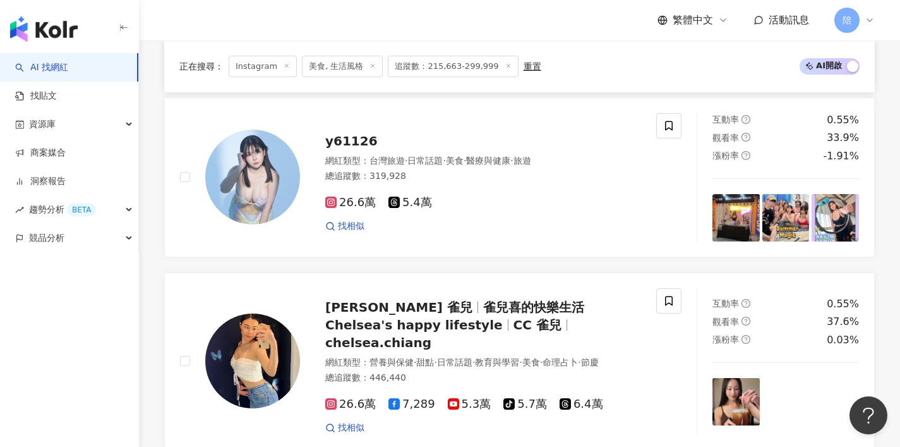
scroll to position [2187, 0]
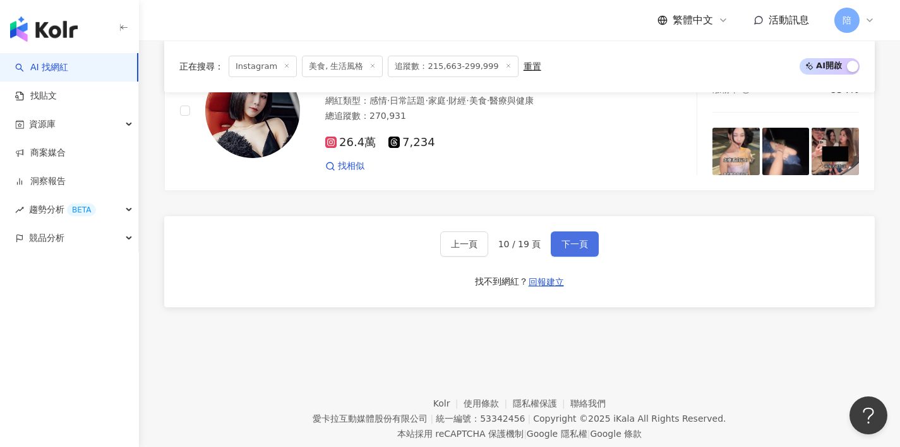
click at [575, 239] on span "下一頁" at bounding box center [574, 244] width 27 height 10
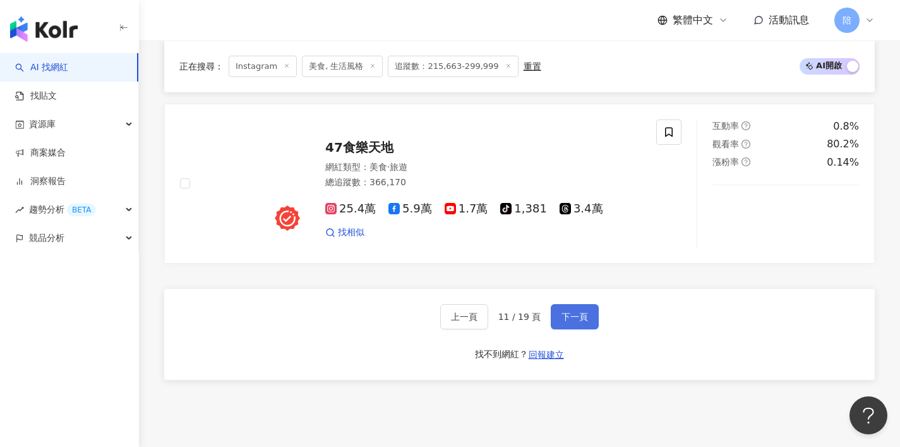
scroll to position [2200, 0]
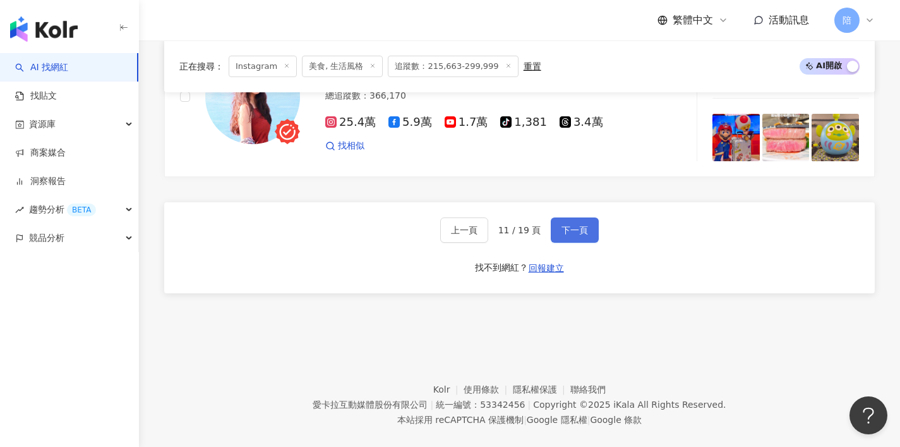
click at [577, 217] on button "下一頁" at bounding box center [575, 229] width 48 height 25
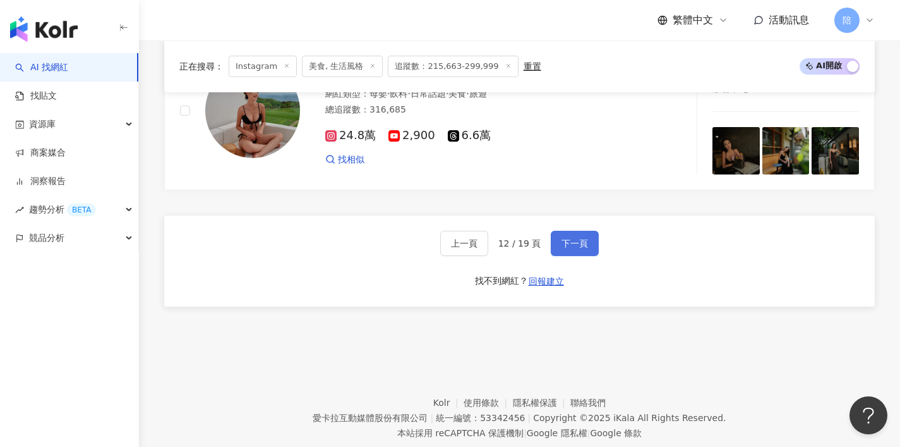
click at [586, 231] on button "下一頁" at bounding box center [575, 243] width 48 height 25
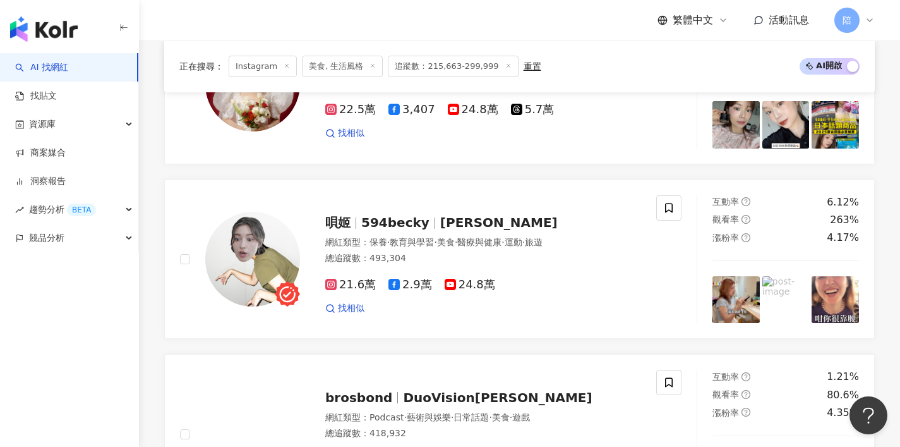
scroll to position [302, 0]
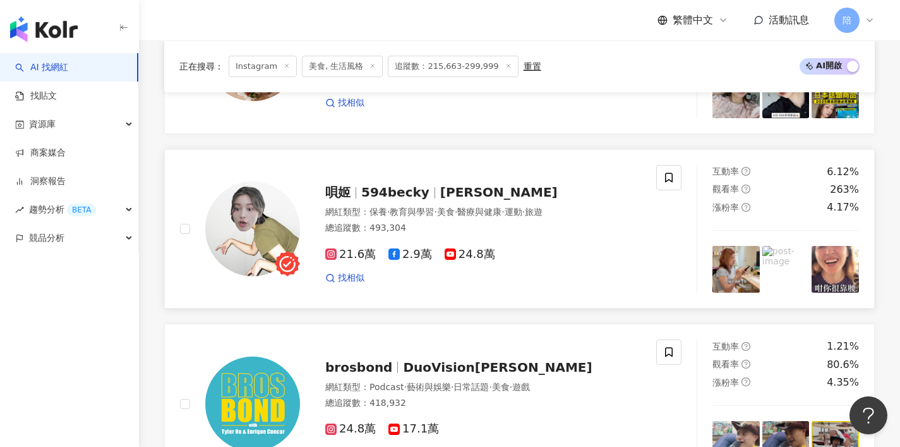
click at [440, 193] on span "[PERSON_NAME]" at bounding box center [498, 191] width 117 height 15
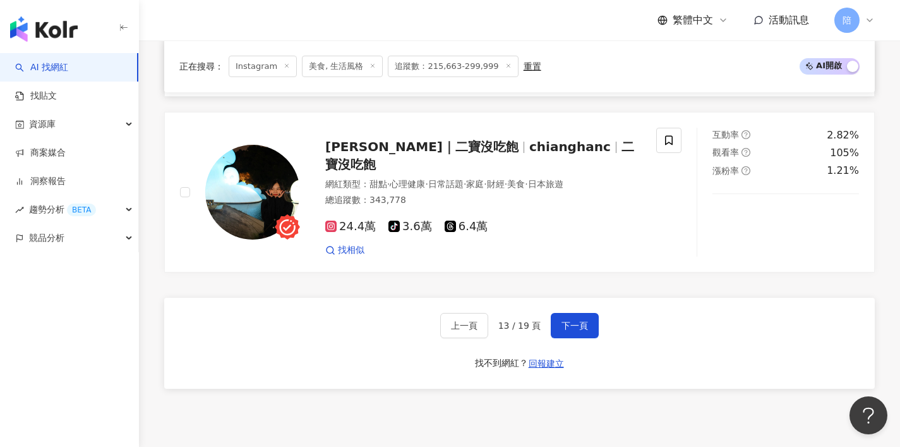
scroll to position [2191, 0]
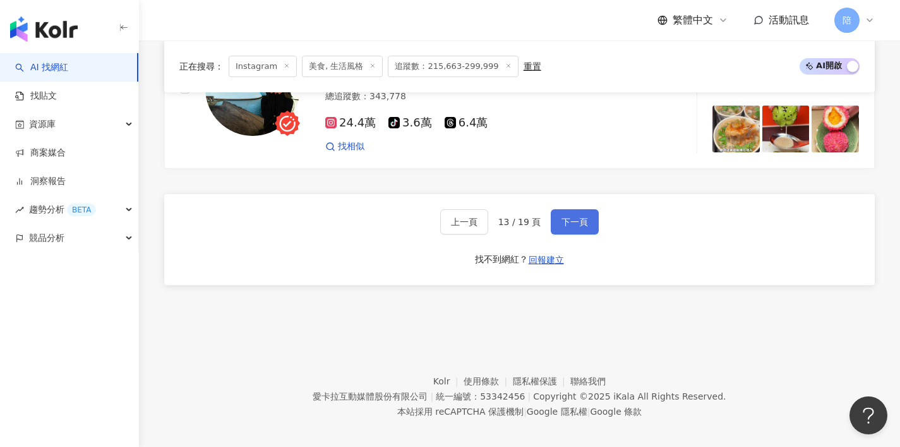
click at [573, 218] on span "下一頁" at bounding box center [574, 222] width 27 height 10
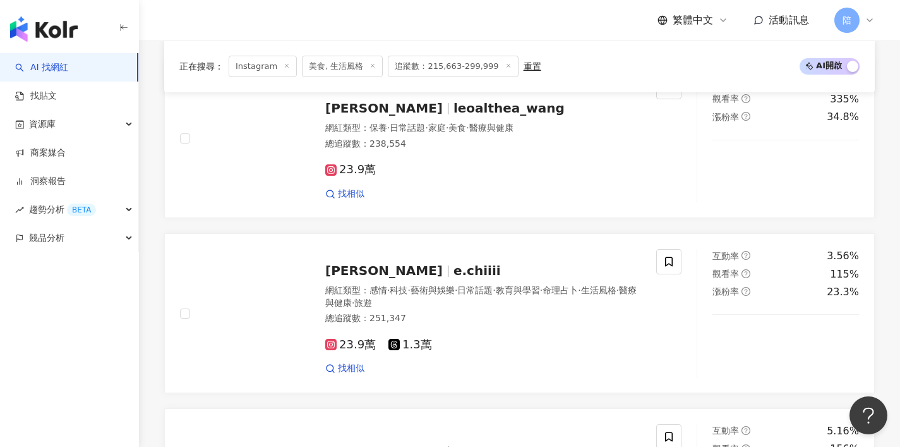
scroll to position [940, 0]
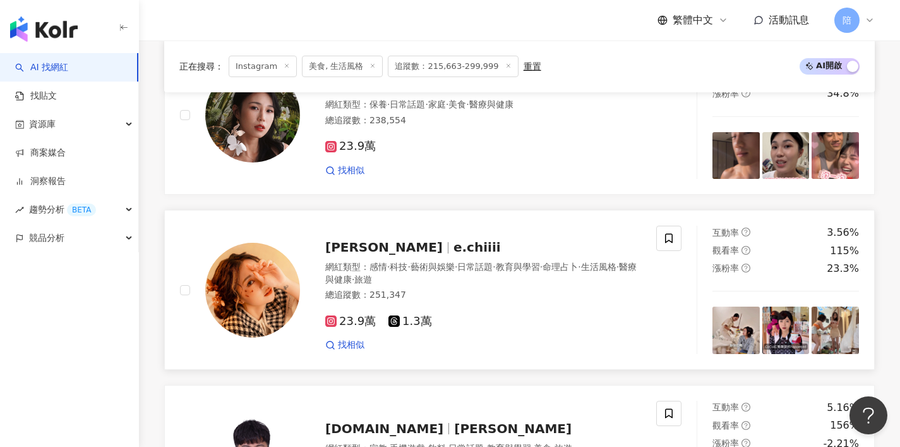
click at [385, 239] on div "[PERSON_NAME] [PERSON_NAME]chiiii" at bounding box center [483, 247] width 316 height 18
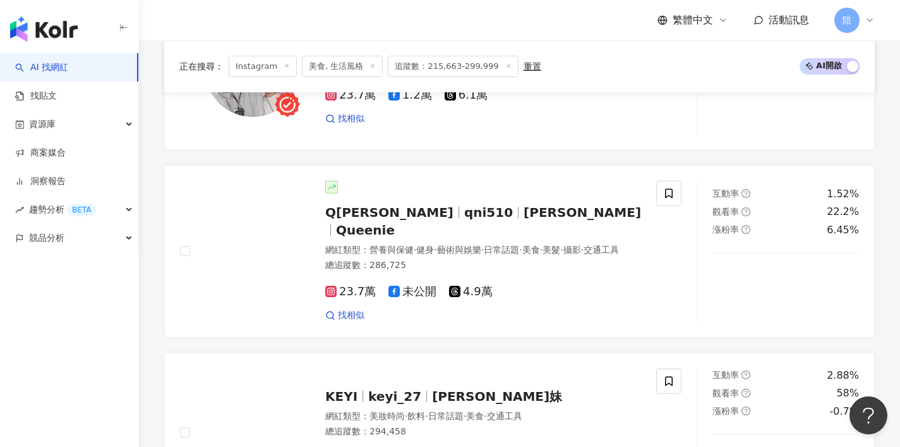
scroll to position [1621, 0]
